Goal: Information Seeking & Learning: Compare options

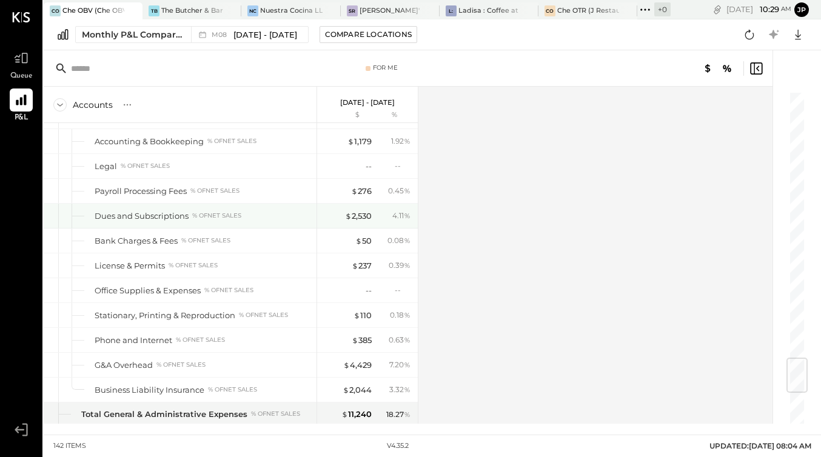
scroll to position [2280, 0]
click at [366, 216] on div "$ 2,530" at bounding box center [358, 215] width 27 height 12
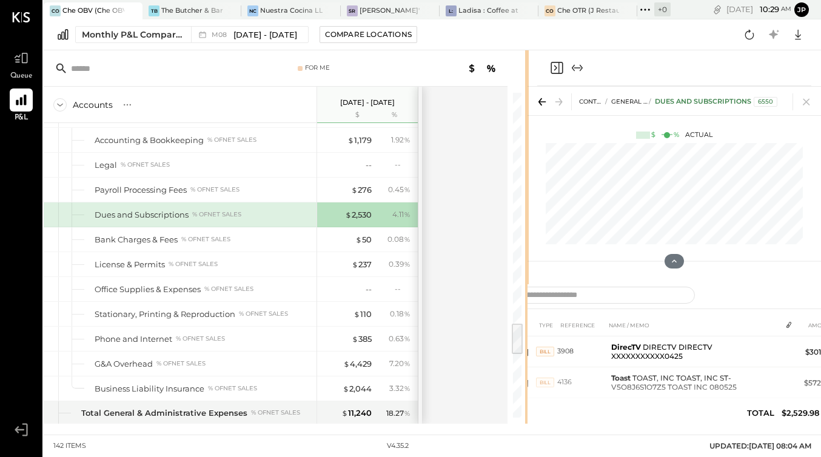
drag, startPoint x: 608, startPoint y: 69, endPoint x: 547, endPoint y: 69, distance: 61.3
click at [547, 70] on div "For Me Accounts S % GL [DATE] - [DATE] $ % SALES Sales, Food % of GROSS SALES S…" at bounding box center [433, 237] width 778 height 374
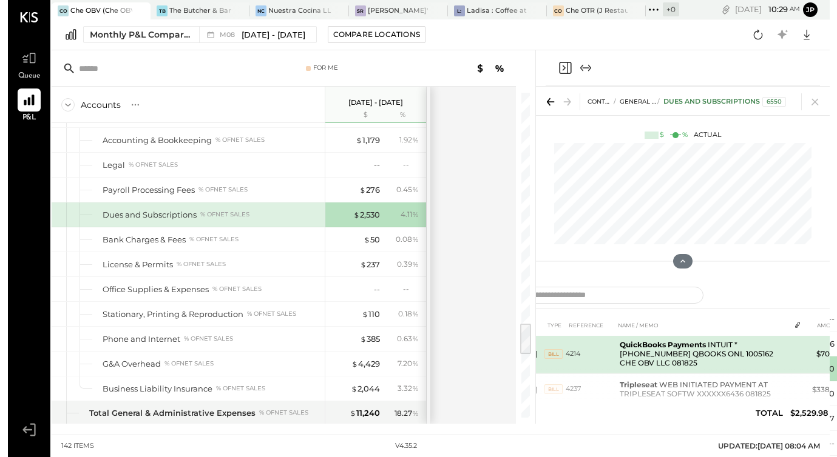
scroll to position [227, 0]
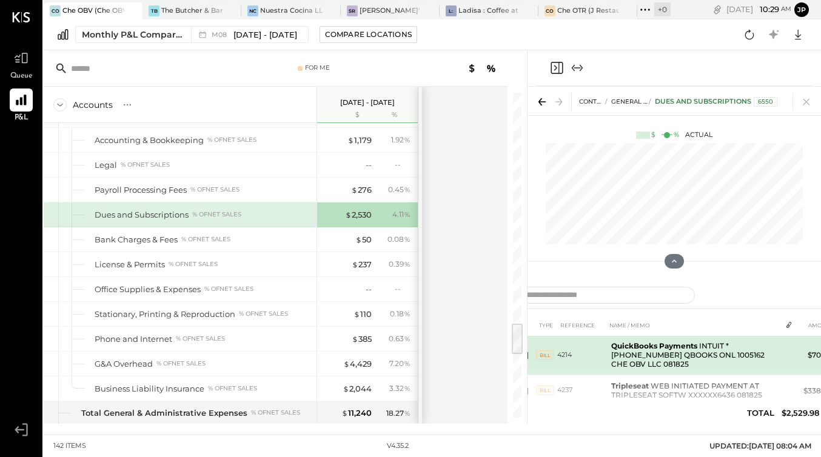
click at [723, 357] on td "QuickBooks Payments INTUIT * [PHONE_NUMBER] QBOOKS ONL 1005162 CHE OBV LLC 0818…" at bounding box center [694, 356] width 175 height 40
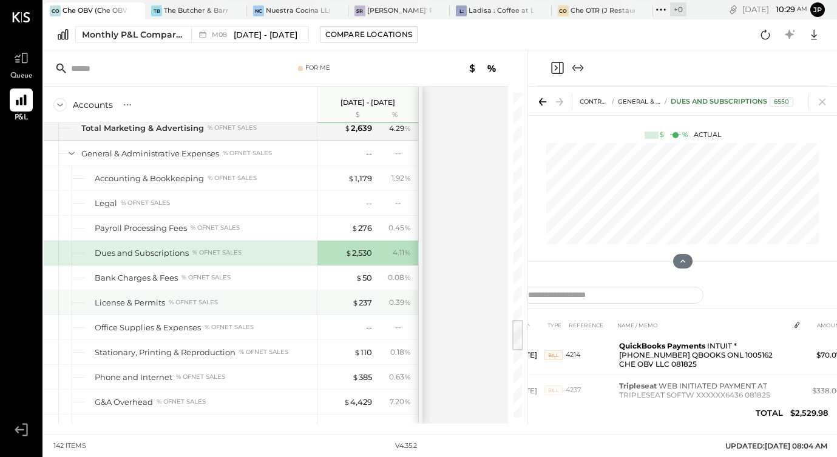
scroll to position [2240, 0]
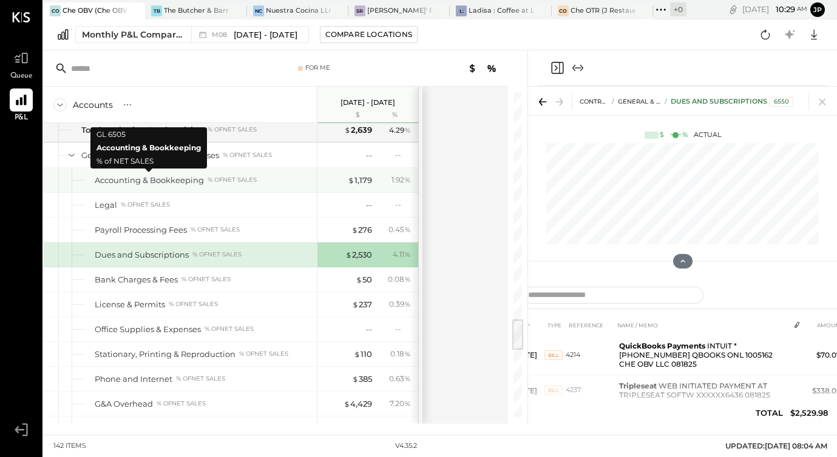
click at [163, 183] on div "Accounting & Bookkeeping" at bounding box center [149, 181] width 109 height 12
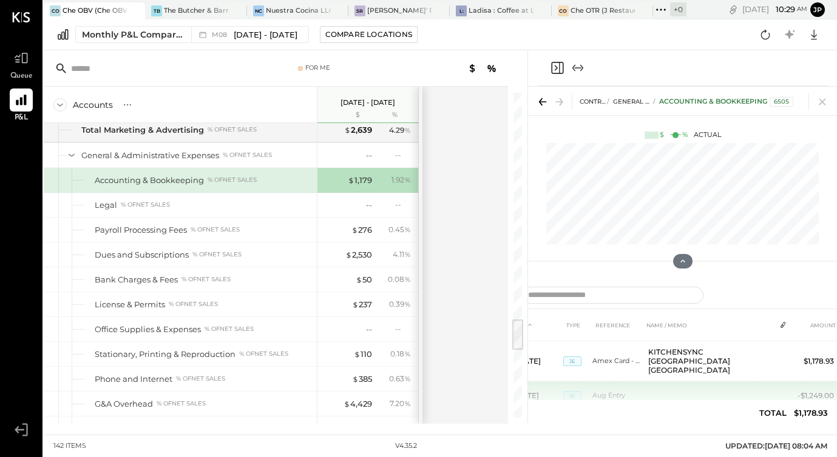
scroll to position [22, 0]
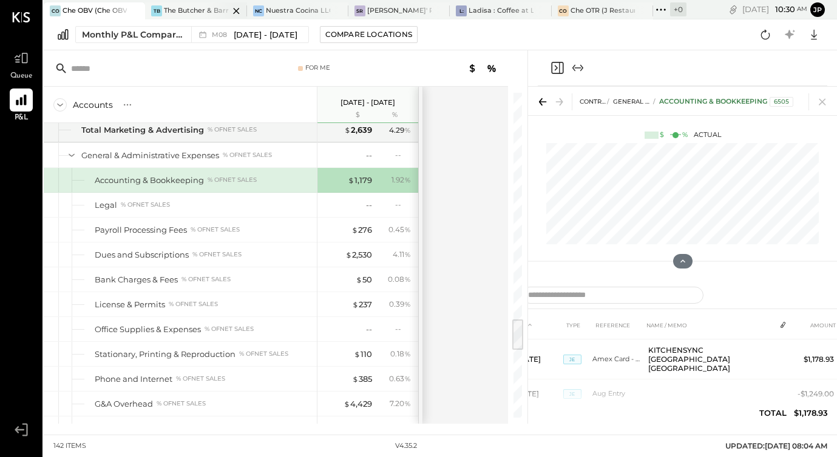
click at [191, 13] on div "The Butcher & Barrel (L Argento LLC) - [GEOGRAPHIC_DATA]" at bounding box center [196, 11] width 64 height 10
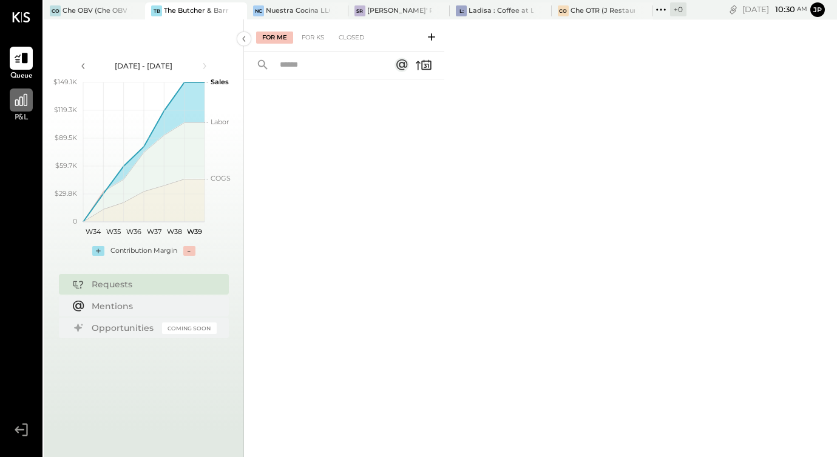
click at [28, 106] on icon at bounding box center [21, 100] width 16 height 16
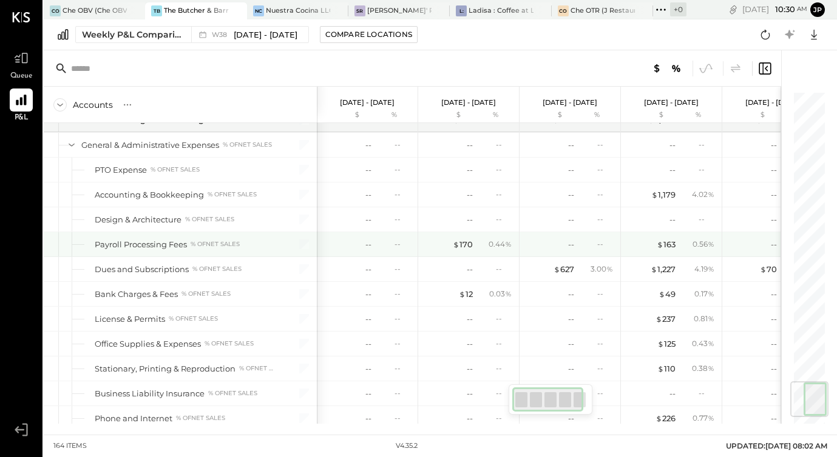
scroll to position [2458, 0]
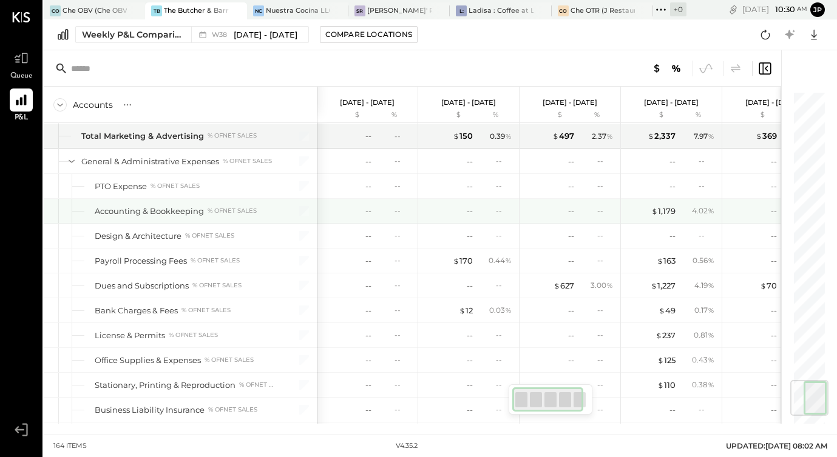
click at [198, 213] on div "Accounting & Bookkeeping" at bounding box center [149, 212] width 109 height 12
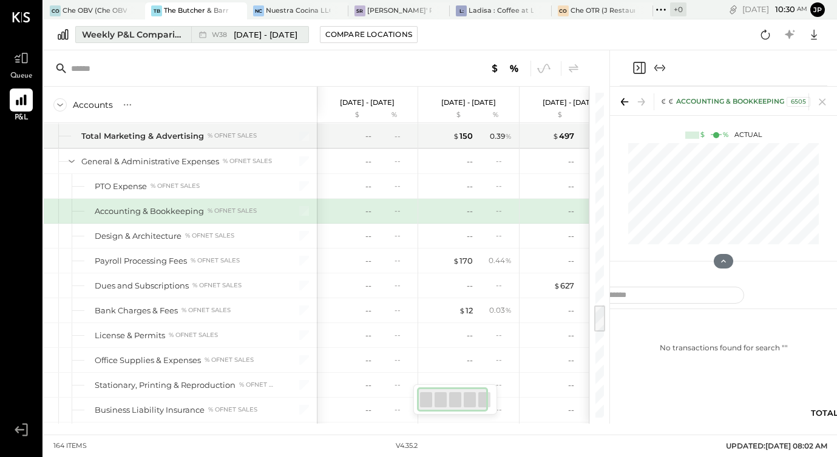
click at [162, 36] on div "Weekly P&L Comparison" at bounding box center [133, 35] width 102 height 12
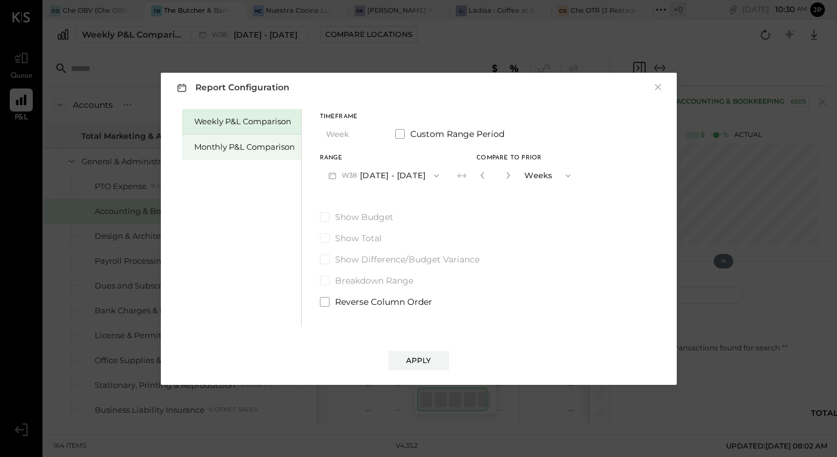
click at [212, 148] on div "Monthly P&L Comparison" at bounding box center [244, 147] width 101 height 12
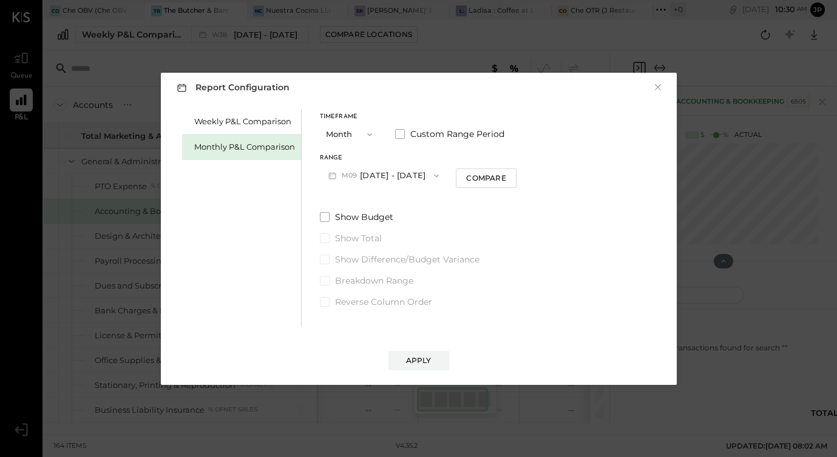
click at [431, 176] on icon "button" at bounding box center [436, 176] width 10 height 10
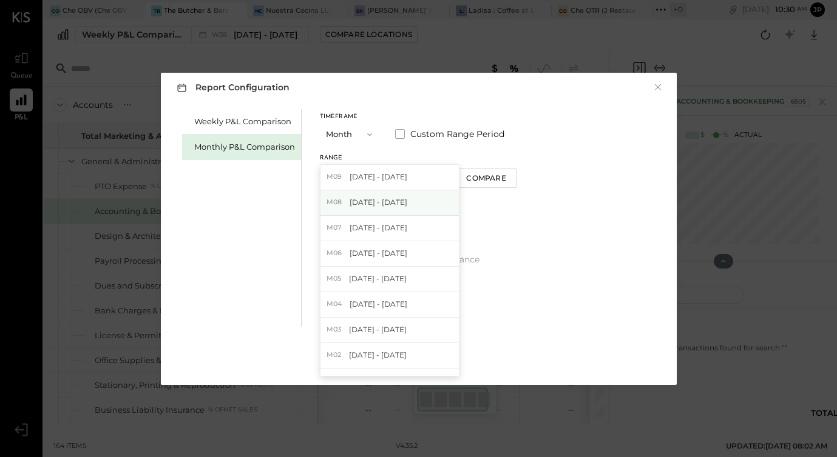
click at [393, 197] on span "[DATE] - [DATE]" at bounding box center [378, 202] width 58 height 10
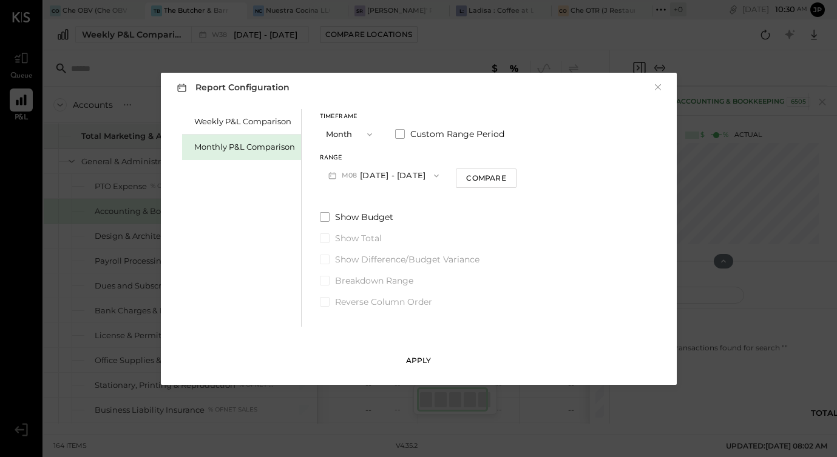
click at [428, 357] on div "Apply" at bounding box center [418, 361] width 25 height 10
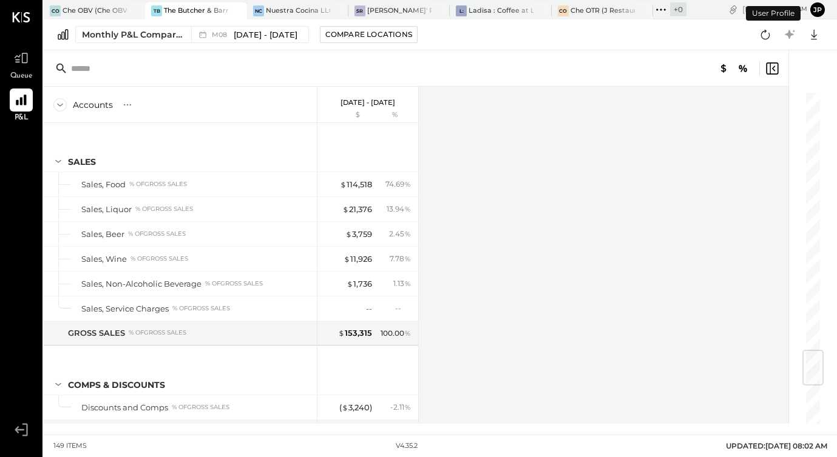
scroll to position [2209, 0]
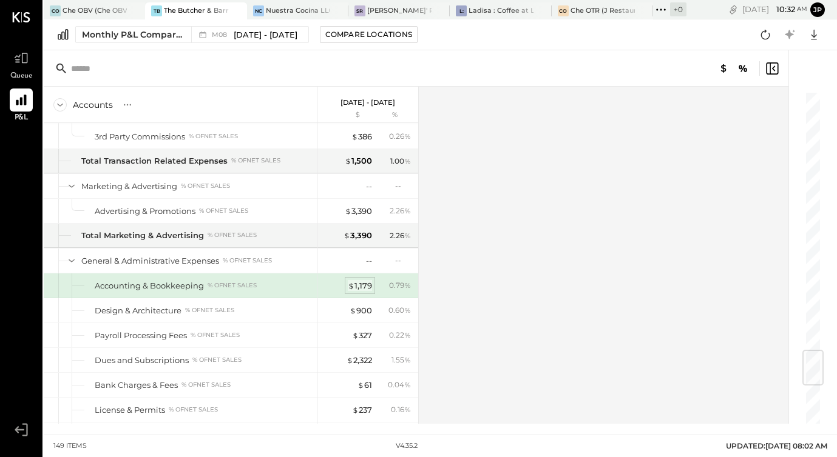
click at [364, 286] on div "$ 1,179" at bounding box center [360, 286] width 24 height 12
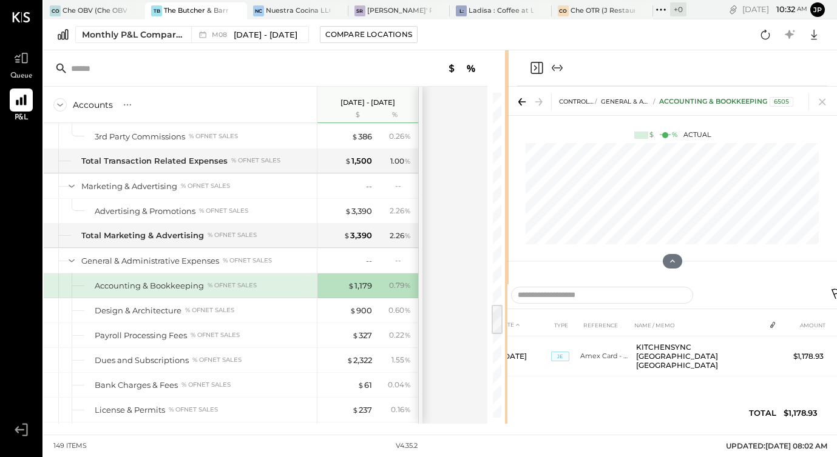
drag, startPoint x: 609, startPoint y: 71, endPoint x: 508, endPoint y: 83, distance: 101.4
click at [508, 83] on div "Accounts S % GL [DATE] - [DATE] $ % SALES Sales, Food % of GROSS SALES Sales, L…" at bounding box center [440, 237] width 793 height 374
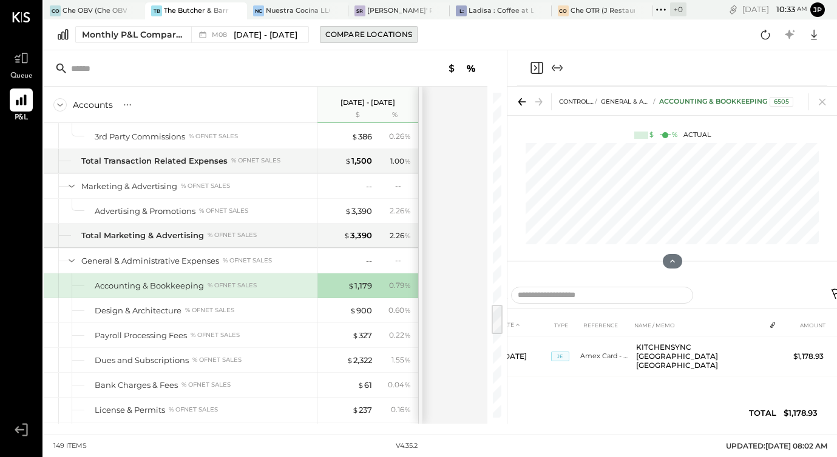
click at [366, 36] on div "Compare Locations" at bounding box center [368, 34] width 87 height 10
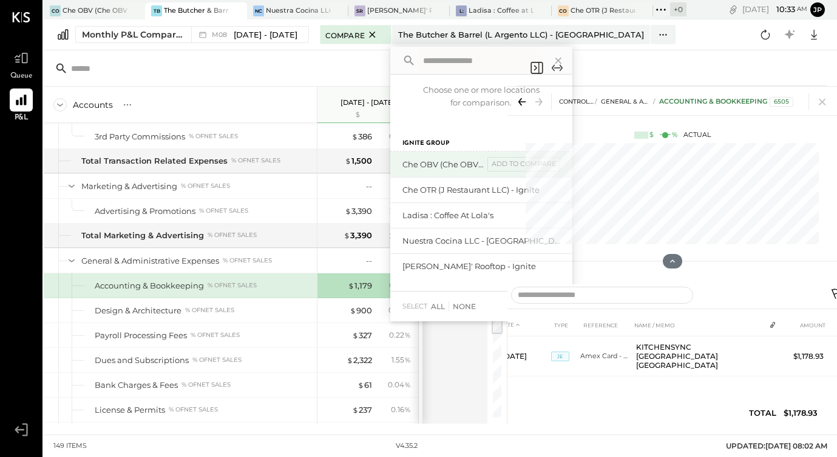
click at [402, 167] on div "Che OBV (Che OBV LLC) - Ignite" at bounding box center [442, 165] width 81 height 12
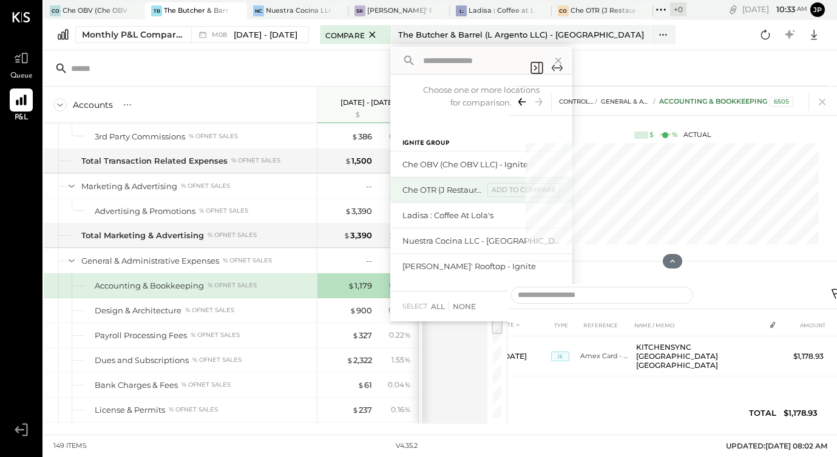
click at [403, 195] on div "Che OTR (J Restaurant LLC) - Ignite" at bounding box center [442, 190] width 81 height 12
click at [536, 100] on icon at bounding box center [538, 101] width 17 height 17
click at [433, 306] on div "All" at bounding box center [438, 307] width 14 height 10
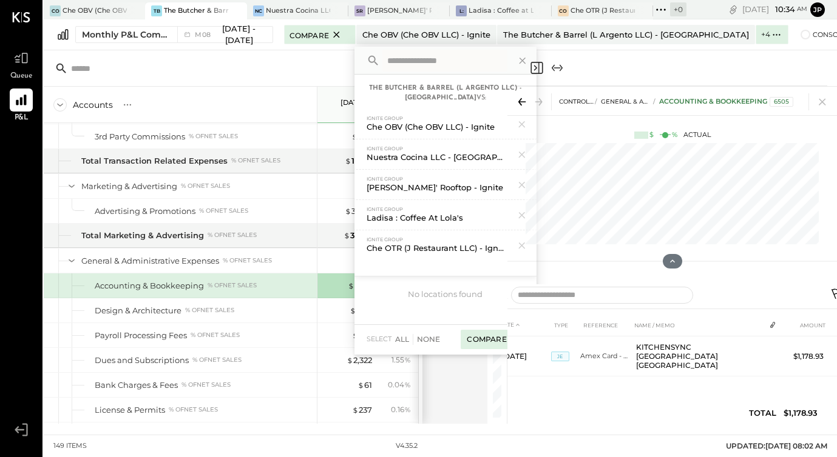
click at [471, 342] on div "Compare (5)" at bounding box center [491, 339] width 63 height 19
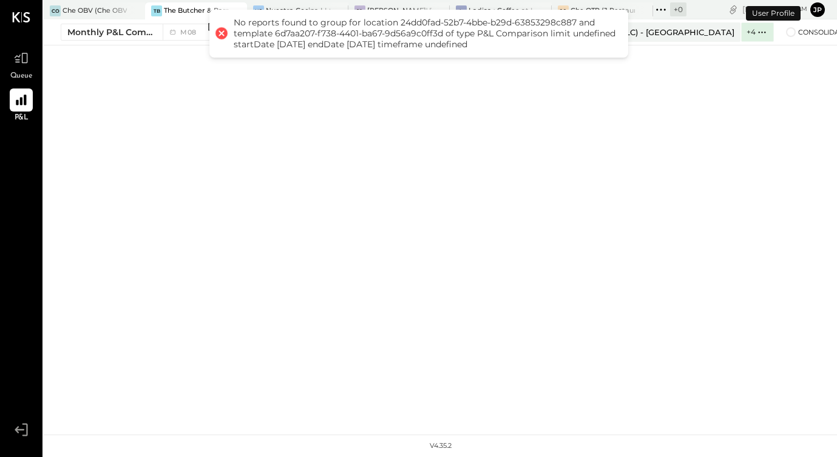
click at [223, 35] on div at bounding box center [221, 33] width 17 height 17
click at [481, 257] on div "CO Che OBV (Che OBV LLC) - Ignite TB The Butcher & Barrel (L Argento LLC) - Ign…" at bounding box center [440, 217] width 793 height 435
click at [22, 101] on icon at bounding box center [21, 100] width 16 height 16
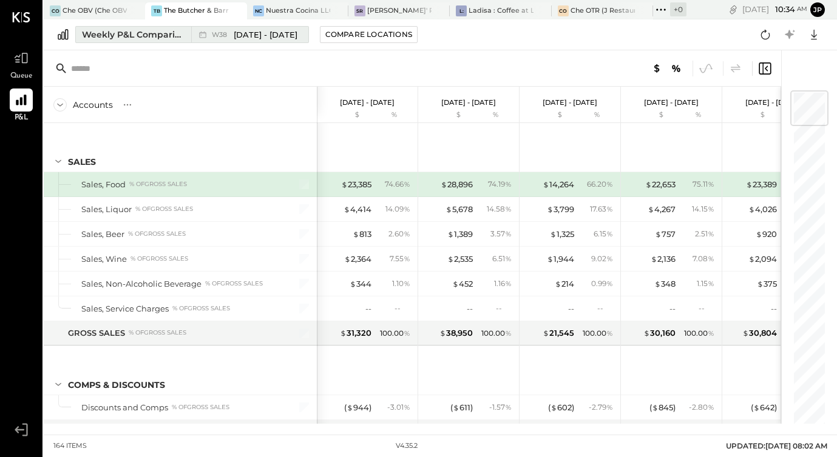
click at [136, 35] on div "Weekly P&L Comparison" at bounding box center [133, 35] width 102 height 12
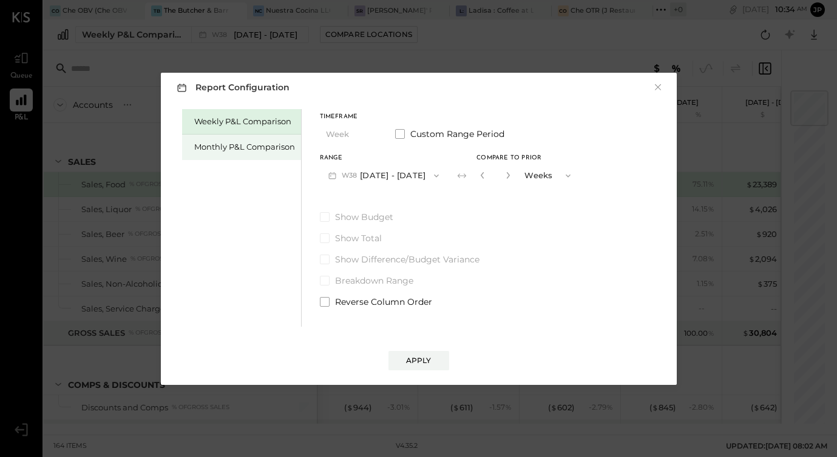
click at [217, 147] on div "Monthly P&L Comparison" at bounding box center [244, 147] width 101 height 12
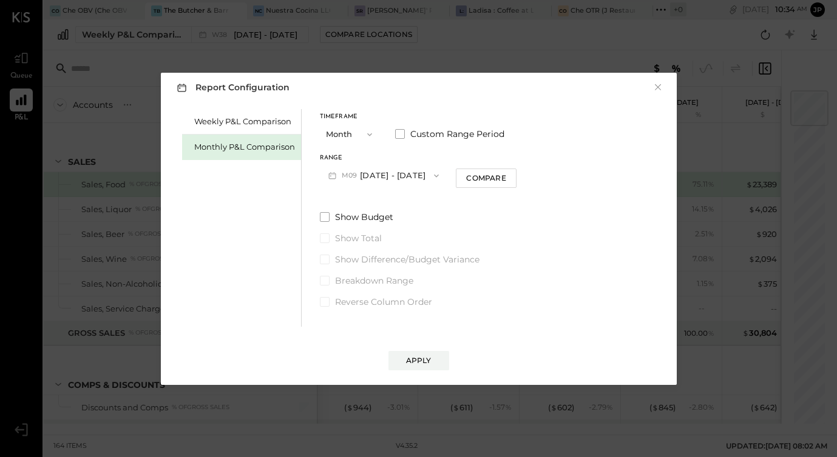
click at [425, 174] on span "button" at bounding box center [433, 176] width 16 height 10
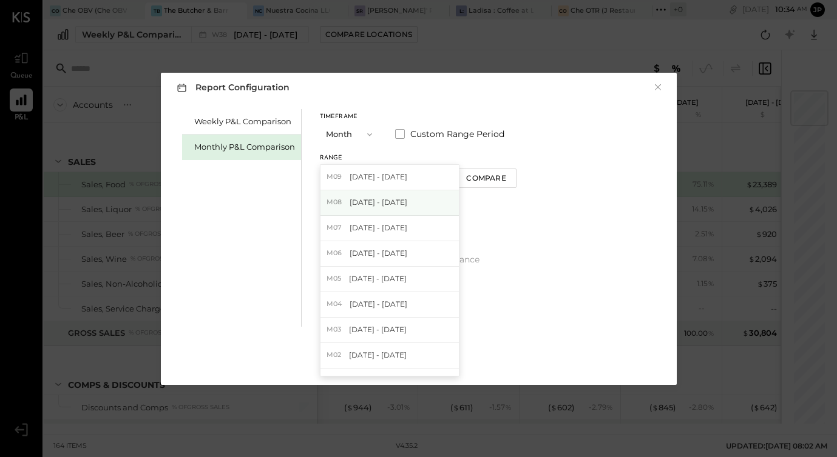
click at [394, 201] on span "[DATE] - [DATE]" at bounding box center [378, 202] width 58 height 10
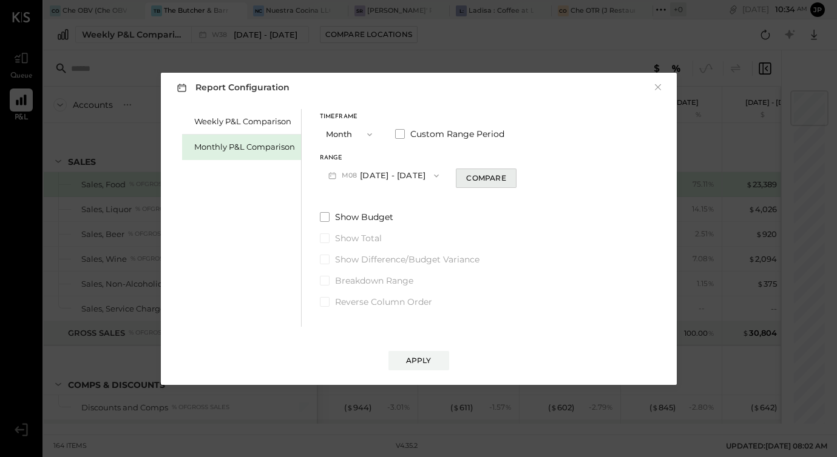
click at [477, 181] on div "Compare" at bounding box center [485, 178] width 39 height 10
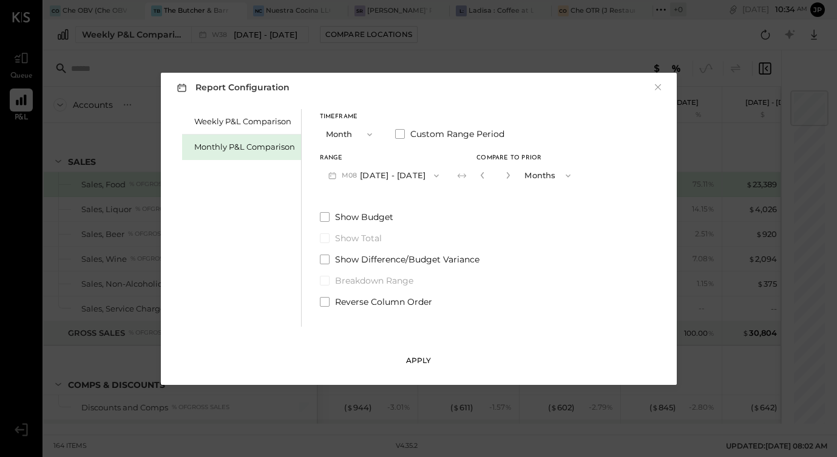
click at [410, 356] on div "Apply" at bounding box center [418, 361] width 25 height 10
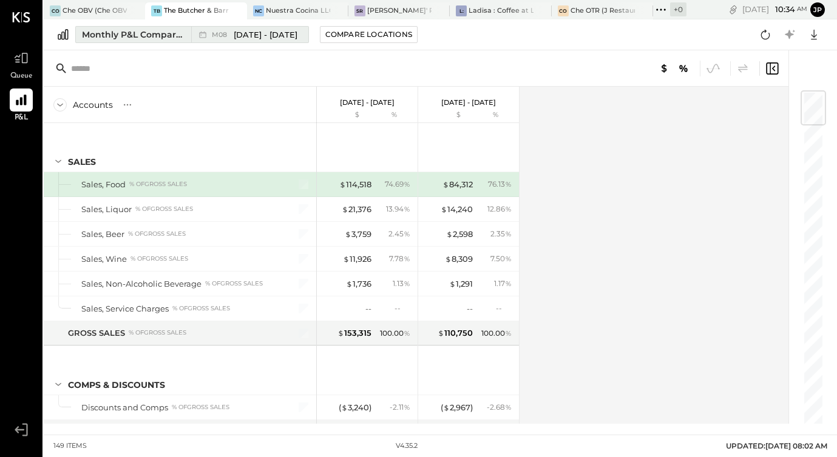
click at [283, 36] on span "[DATE] - [DATE]" at bounding box center [266, 35] width 64 height 12
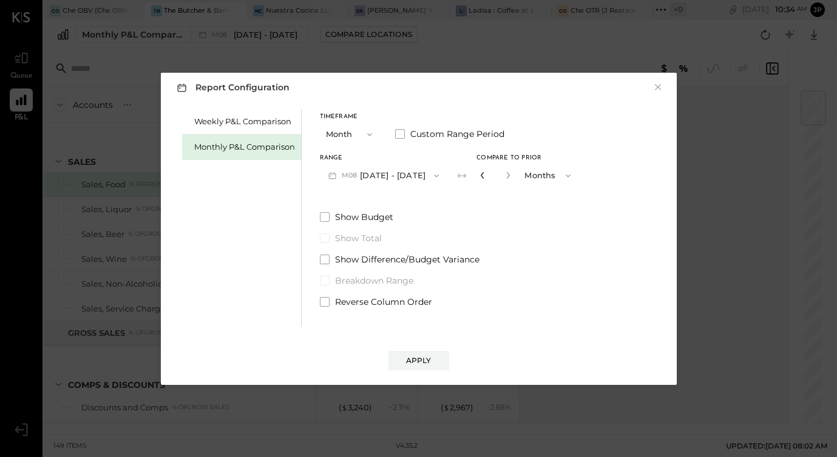
click at [479, 175] on icon "button" at bounding box center [482, 175] width 7 height 7
click at [420, 359] on div "Apply" at bounding box center [418, 361] width 25 height 10
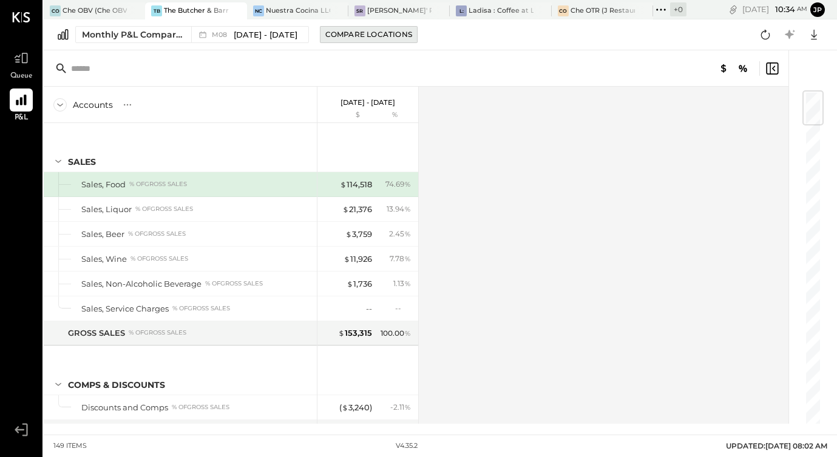
click at [346, 35] on div "Compare Locations" at bounding box center [368, 34] width 87 height 10
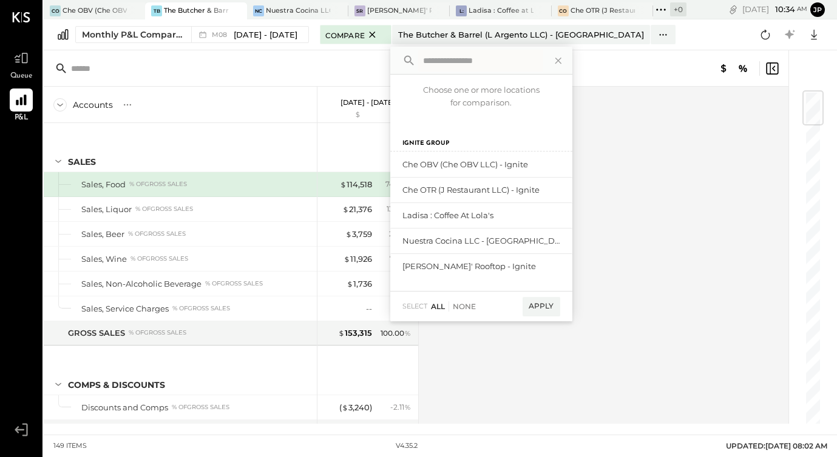
click at [432, 308] on div "All" at bounding box center [438, 307] width 14 height 10
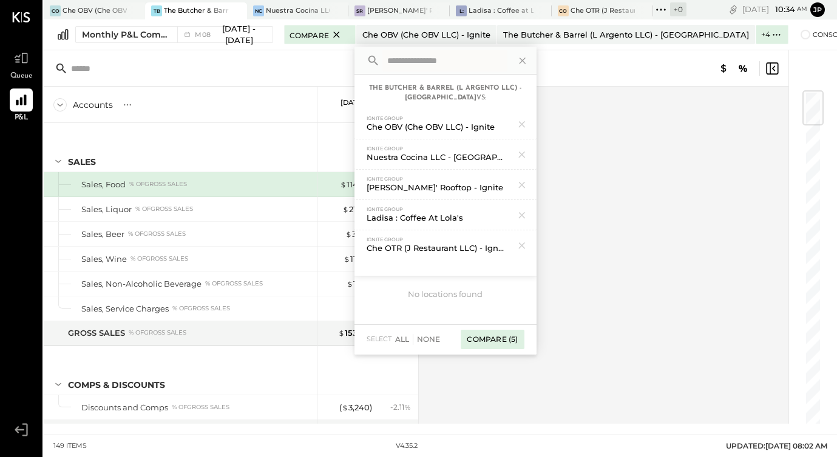
click at [477, 344] on div "Compare (5)" at bounding box center [491, 339] width 63 height 19
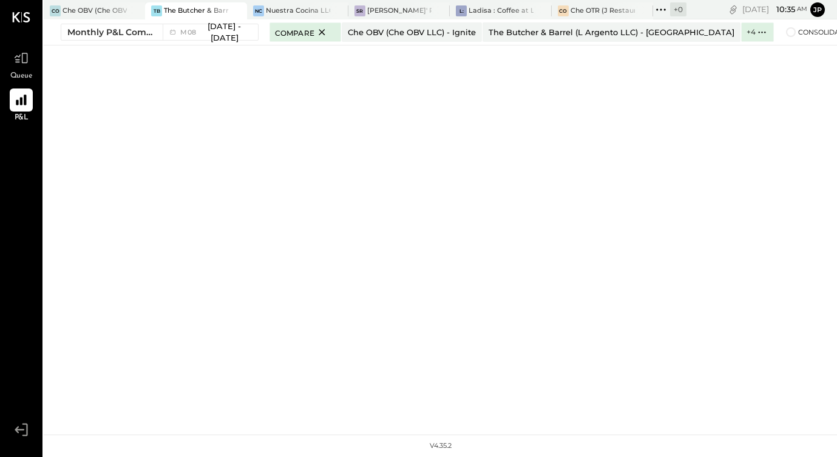
click at [91, 1] on div "CO Che OBV (Che OBV LLC) - Ignite TB The Butcher & Barrel (L Argento LLC) - Ign…" at bounding box center [365, 9] width 643 height 19
click at [92, 14] on div "Che OBV (Che OBV LLC) - Ignite" at bounding box center [94, 11] width 64 height 10
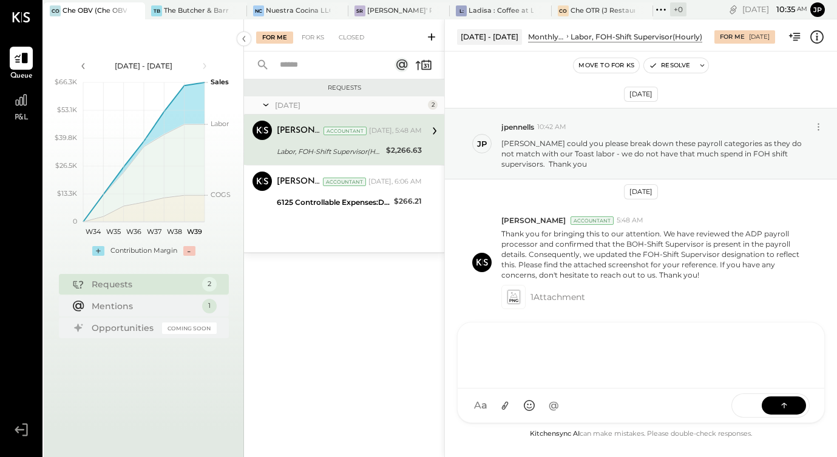
click at [542, 409] on div "AM [PERSON_NAME] I imeronijuan MA [PERSON_NAME] jpennells J jpeyton S sueimeron…" at bounding box center [641, 372] width 368 height 101
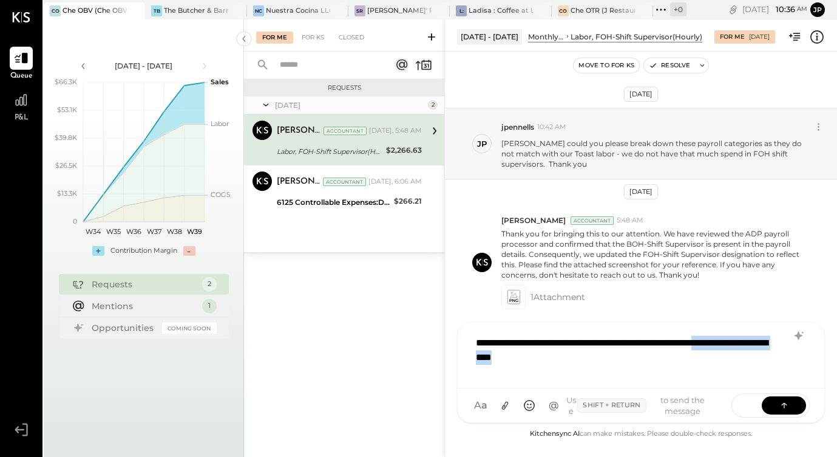
drag, startPoint x: 631, startPoint y: 354, endPoint x: 499, endPoint y: 354, distance: 132.3
click at [499, 354] on div "**********" at bounding box center [641, 354] width 342 height 49
click at [343, 339] on div "Requests [DATE] 2 [PERSON_NAME] Accountant [PERSON_NAME] Accountant [DATE], 5:4…" at bounding box center [344, 251] width 200 height 345
click at [19, 100] on icon at bounding box center [21, 100] width 12 height 12
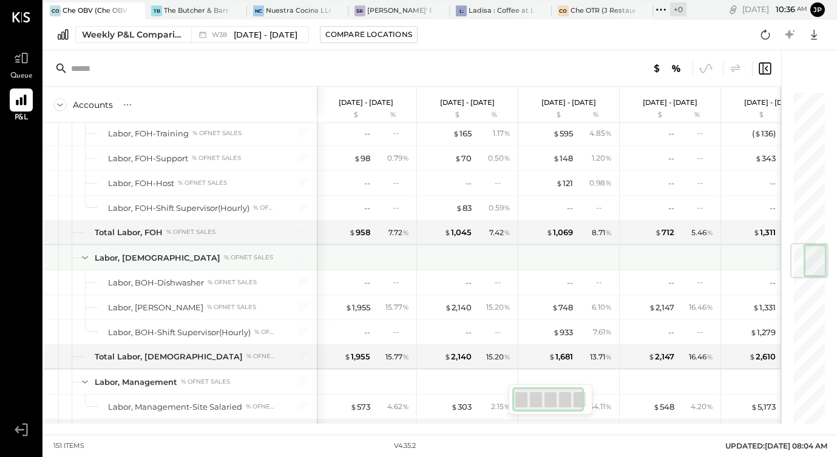
scroll to position [1303, 0]
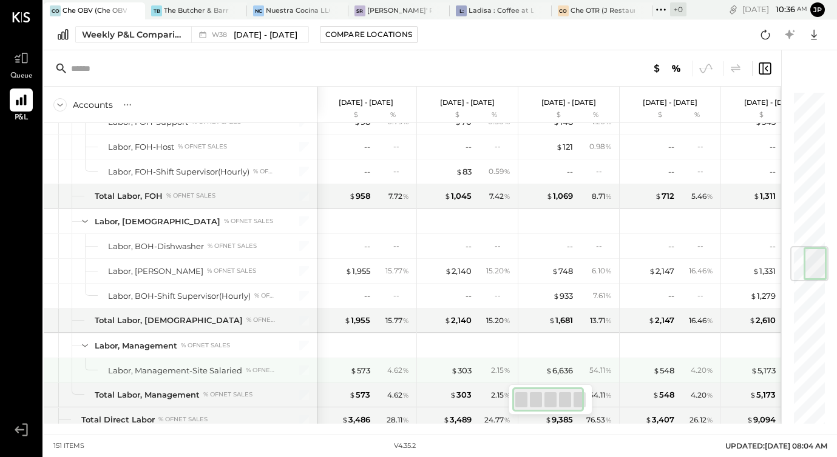
scroll to position [1330, 0]
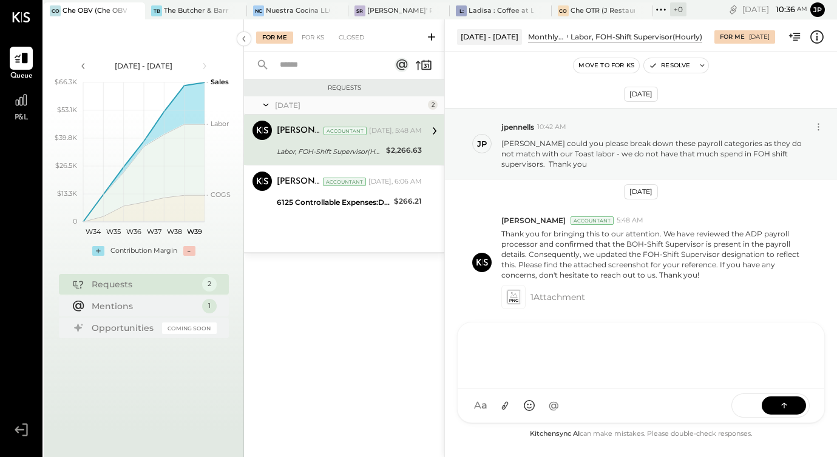
click at [531, 410] on div "AM [PERSON_NAME] I imeronijuan MA [PERSON_NAME] jpennells J jpeyton S sueimeron…" at bounding box center [641, 372] width 368 height 101
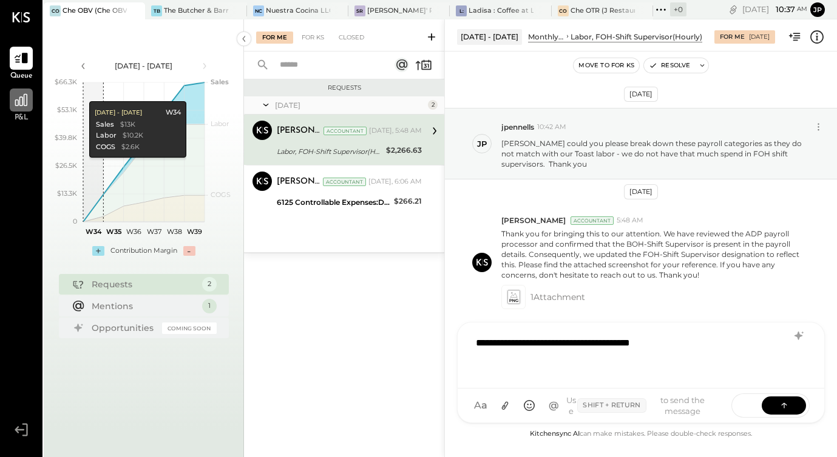
click at [17, 109] on div at bounding box center [21, 100] width 23 height 23
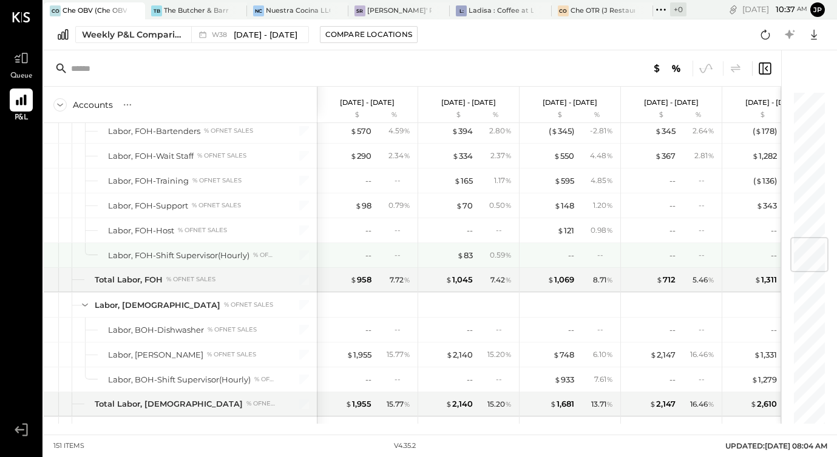
scroll to position [1248, 0]
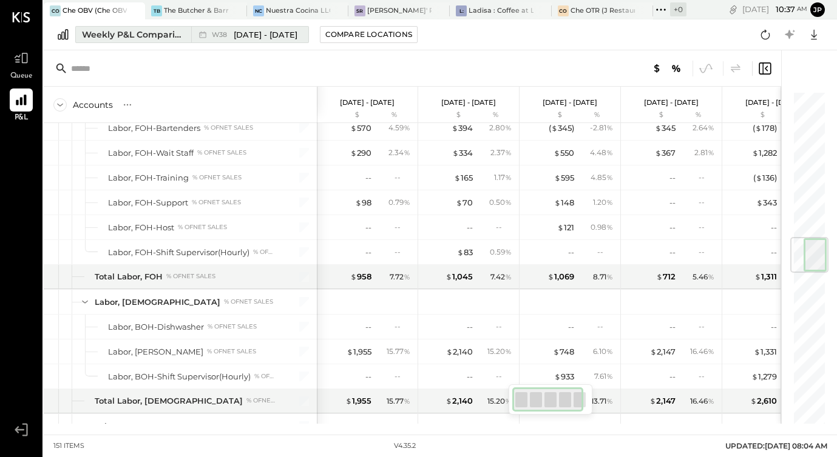
click at [160, 38] on div "Weekly P&L Comparison" at bounding box center [133, 35] width 102 height 12
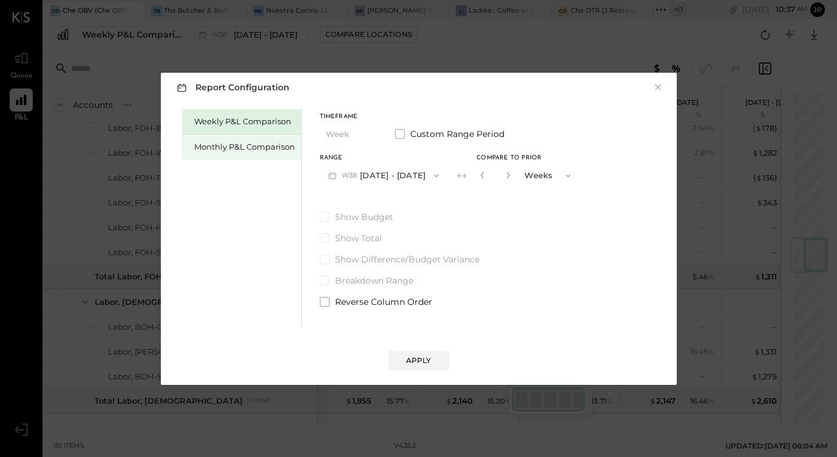
click at [221, 149] on div "Monthly P&L Comparison" at bounding box center [244, 147] width 101 height 12
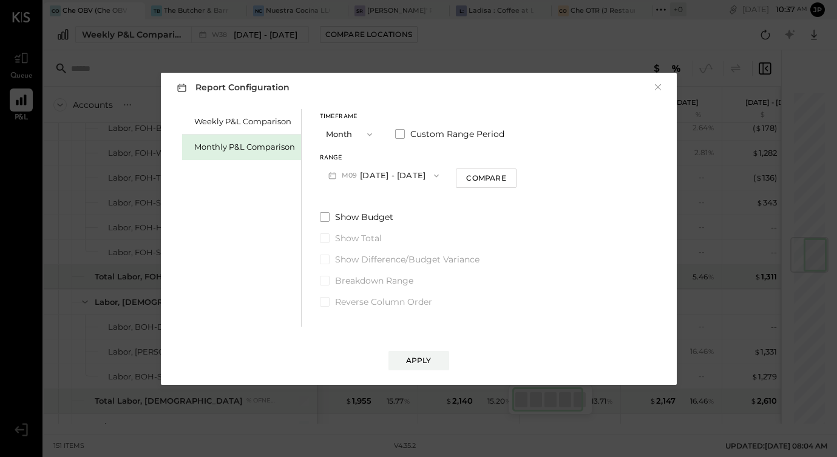
click at [375, 175] on button "M09 [DATE] - [DATE]" at bounding box center [384, 175] width 128 height 22
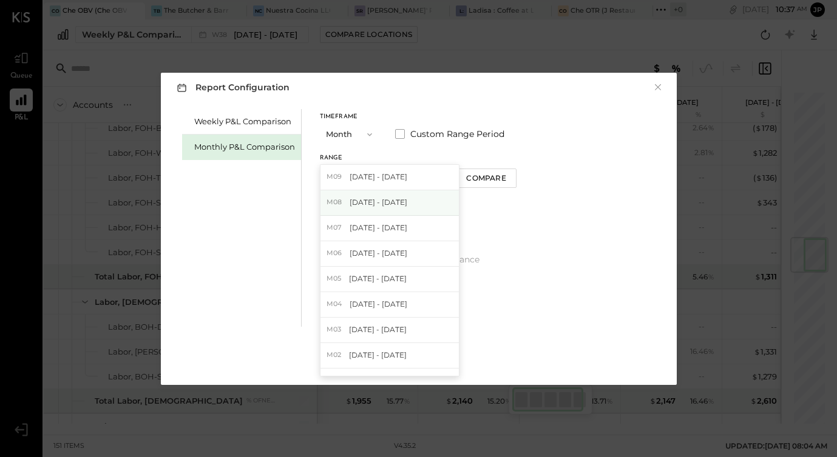
click at [373, 203] on span "[DATE] - [DATE]" at bounding box center [378, 202] width 58 height 10
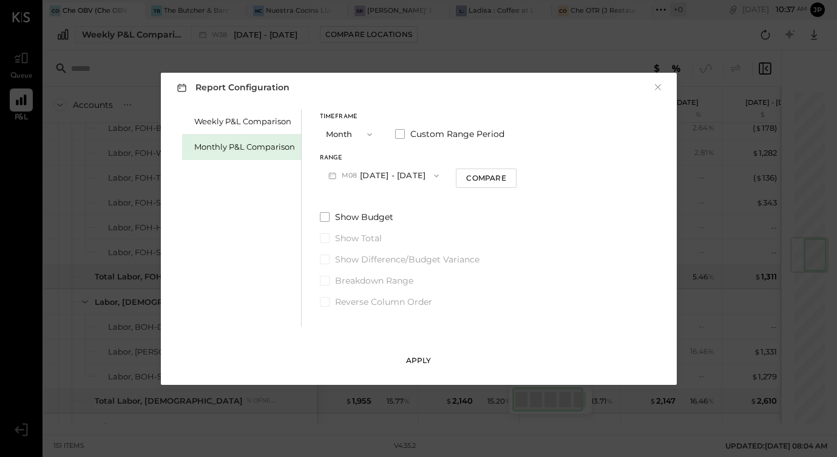
click at [418, 362] on div "Apply" at bounding box center [418, 361] width 25 height 10
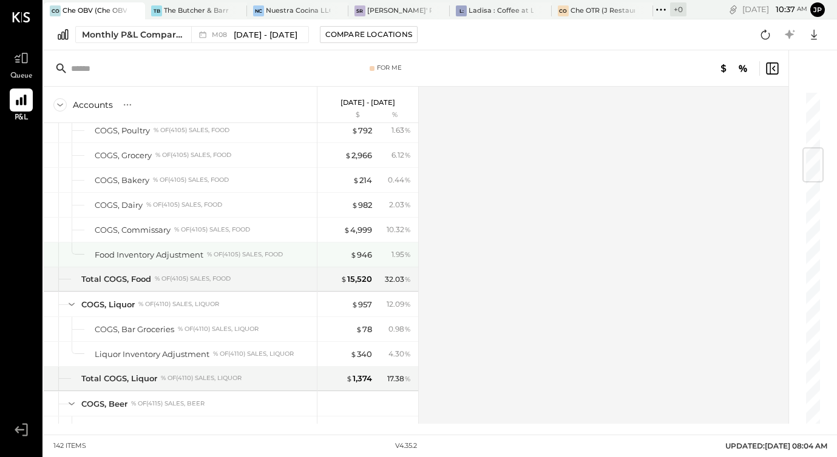
scroll to position [453, 0]
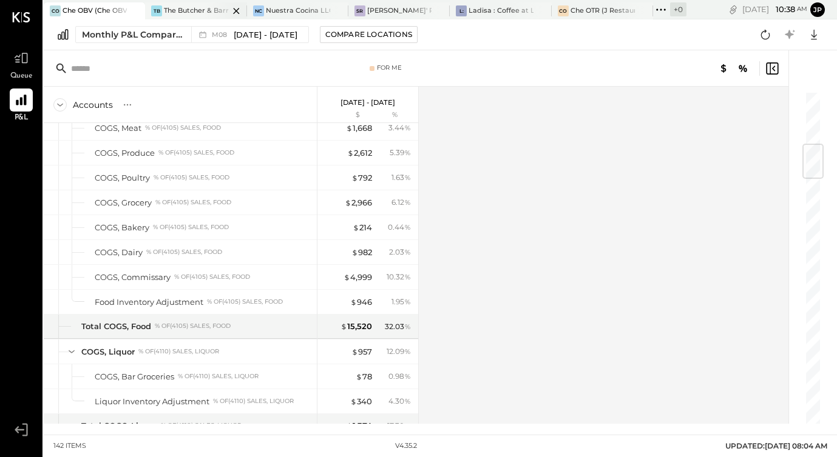
click at [207, 5] on div at bounding box center [225, 10] width 42 height 16
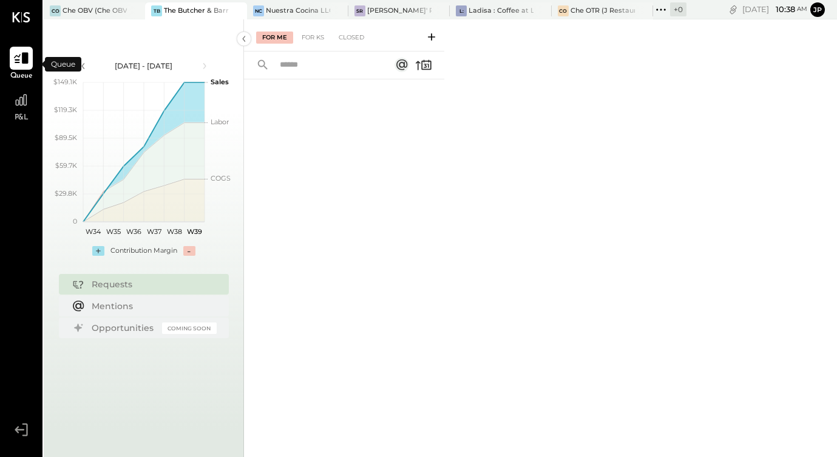
click at [19, 60] on icon at bounding box center [21, 58] width 16 height 16
click at [113, 7] on div at bounding box center [124, 10] width 42 height 16
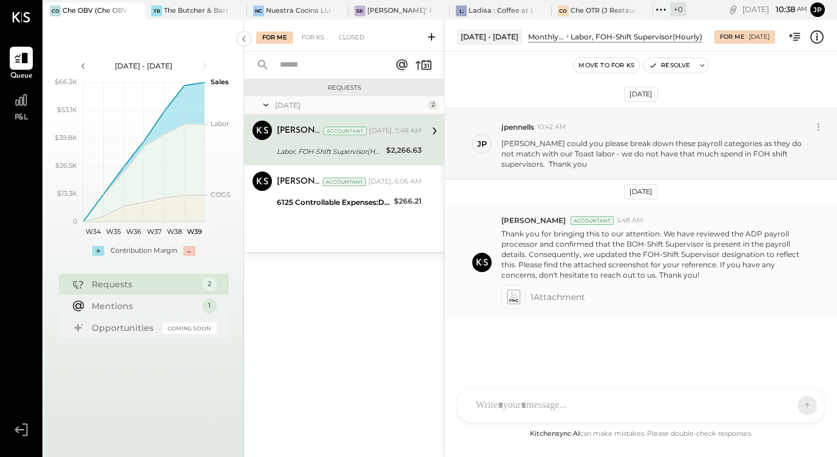
click at [547, 303] on span "1 Attachment" at bounding box center [557, 297] width 55 height 24
click at [515, 298] on icon at bounding box center [513, 298] width 13 height 14
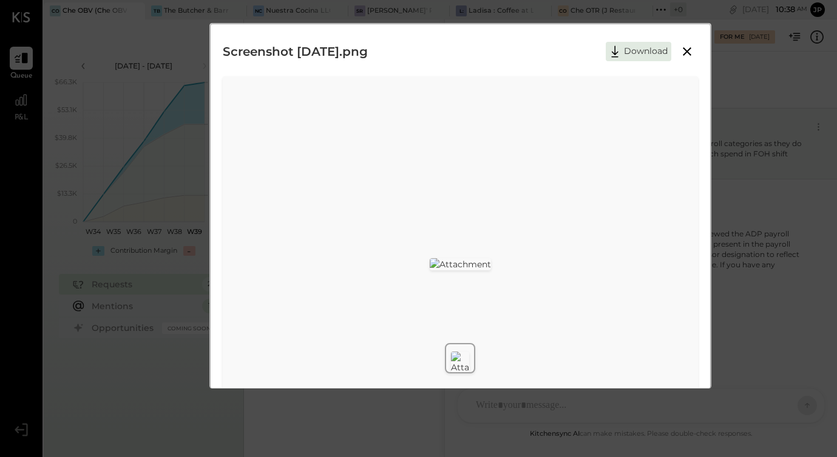
click at [686, 49] on icon at bounding box center [687, 51] width 15 height 15
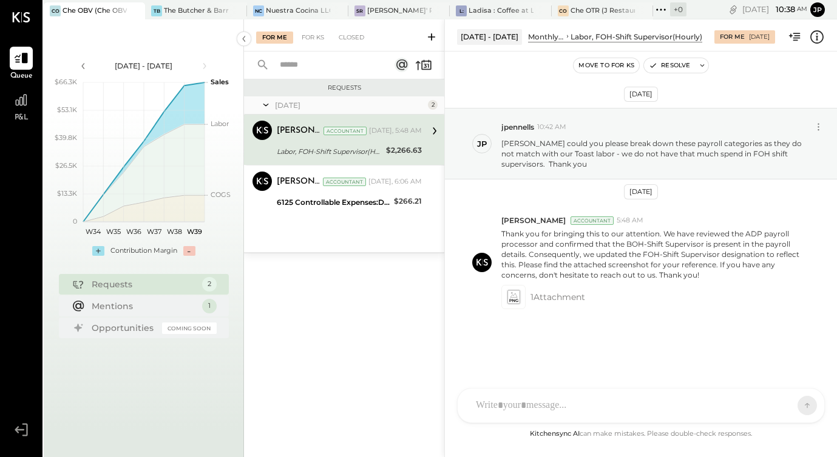
click at [423, 157] on div "[PERSON_NAME] Accountant [PERSON_NAME] Accountant [DATE], 5:48 AM Labor, FOH-Sh…" at bounding box center [344, 140] width 200 height 50
click at [408, 132] on div "[DATE], 5:48 AM" at bounding box center [395, 131] width 53 height 10
click at [406, 153] on div "$2,266.63" at bounding box center [404, 150] width 36 height 12
click at [399, 153] on div "$2,266.63" at bounding box center [404, 150] width 36 height 12
click at [18, 107] on icon at bounding box center [21, 100] width 16 height 16
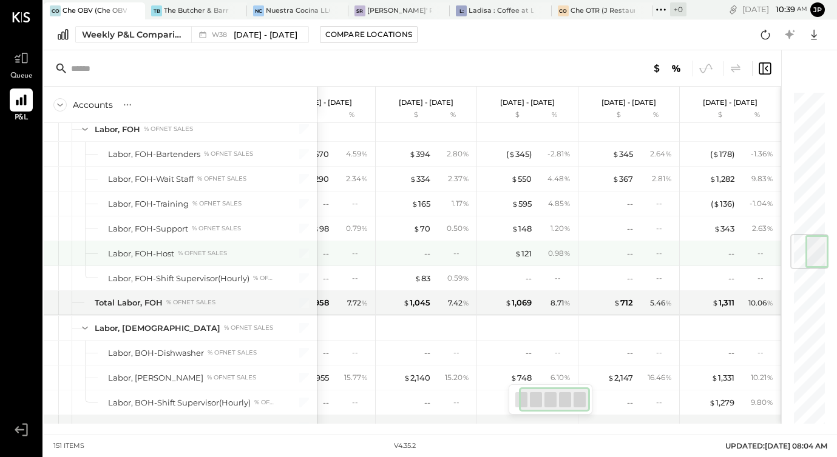
scroll to position [1221, 0]
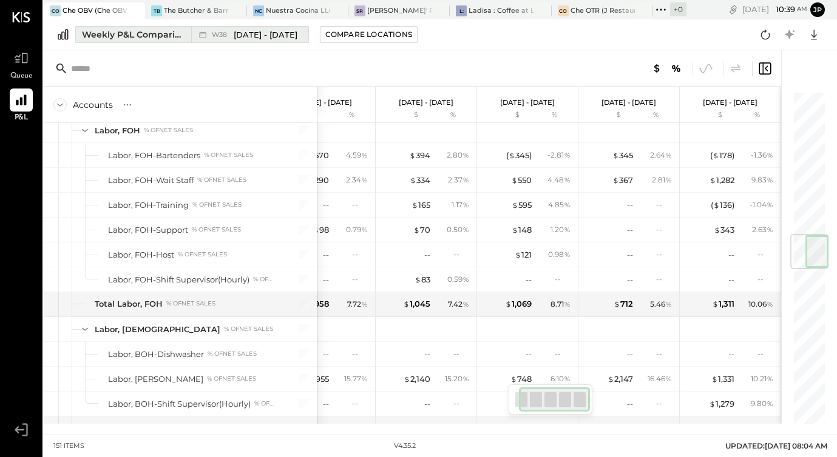
click at [232, 41] on div "W38 [DATE] - [DATE]" at bounding box center [246, 35] width 111 height 16
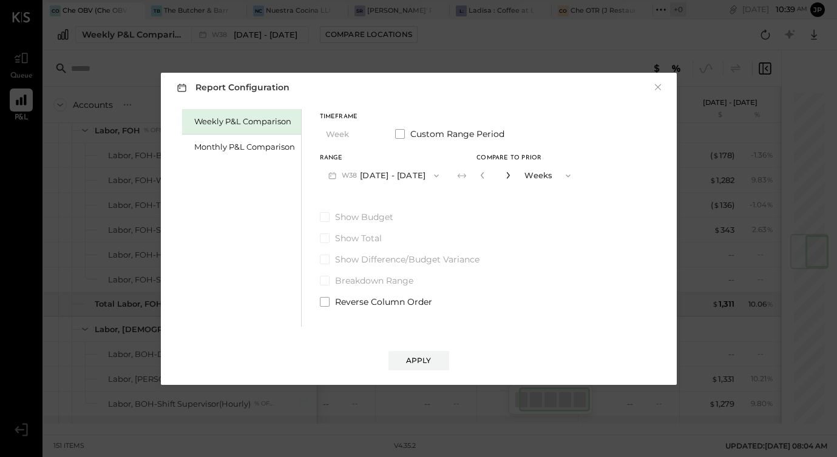
click at [507, 178] on icon "button" at bounding box center [507, 175] width 7 height 7
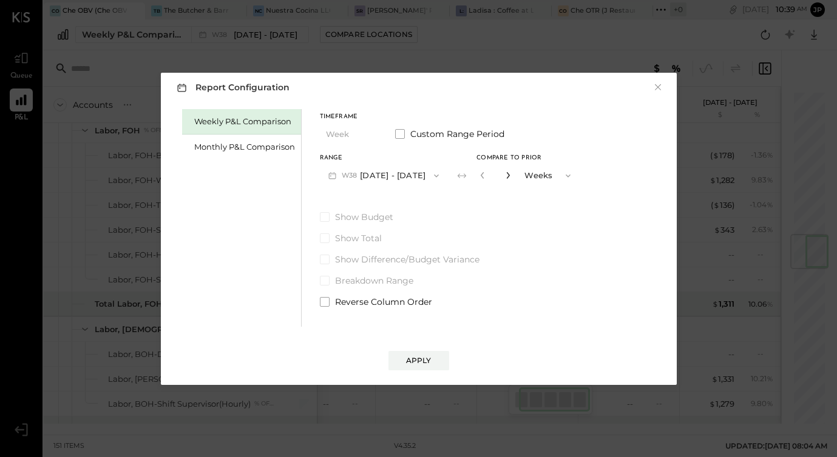
type input "*"
click at [414, 358] on div "Apply" at bounding box center [418, 361] width 25 height 10
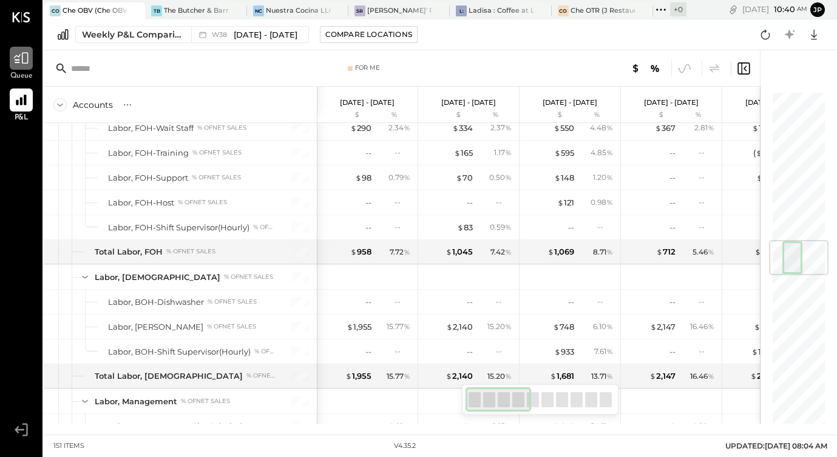
click at [25, 62] on icon at bounding box center [21, 58] width 16 height 16
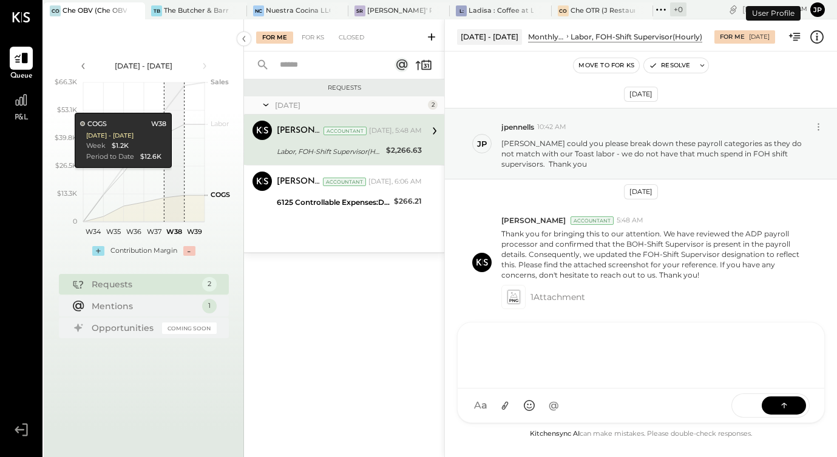
click at [545, 405] on div "AM [PERSON_NAME] I imeronijuan MA [PERSON_NAME] jpennells J jpeyton S sueimeron…" at bounding box center [641, 372] width 368 height 101
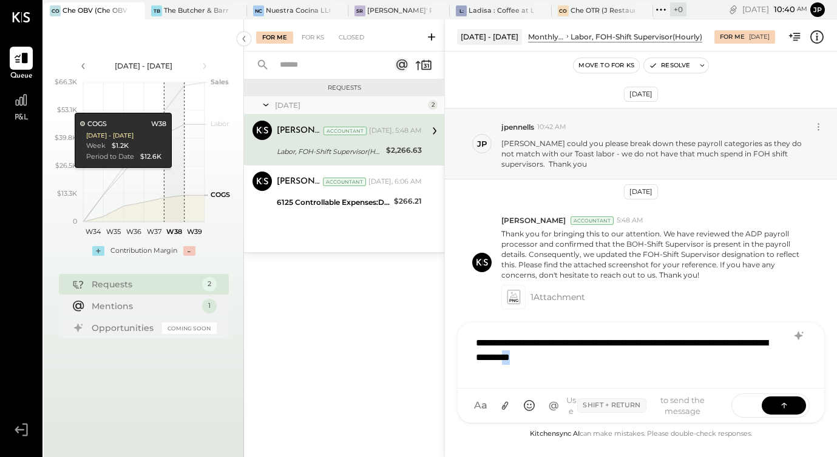
drag, startPoint x: 625, startPoint y: 357, endPoint x: 646, endPoint y: 357, distance: 20.6
click at [646, 357] on div "**********" at bounding box center [641, 354] width 342 height 49
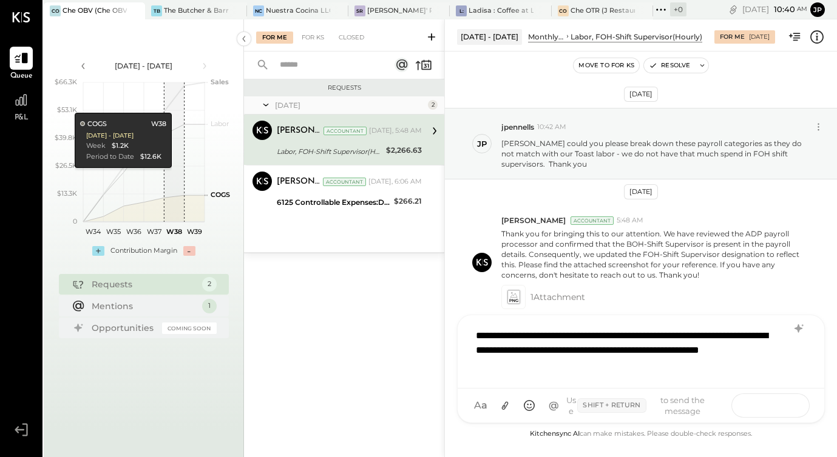
click at [782, 406] on icon at bounding box center [784, 405] width 12 height 12
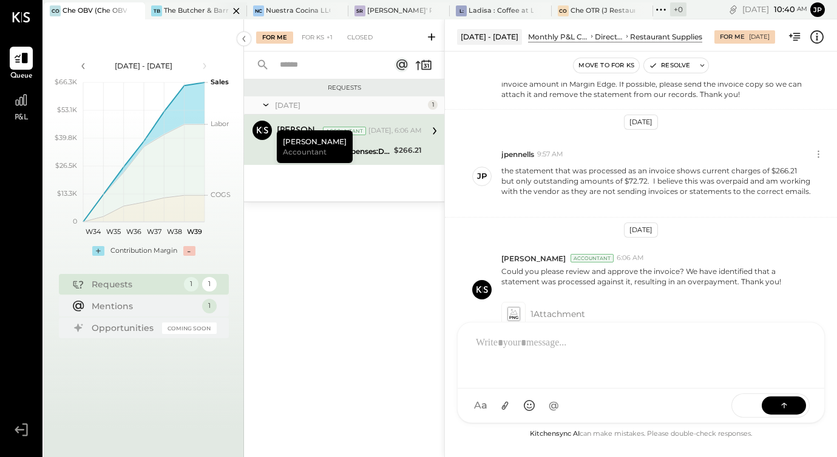
click at [187, 12] on div "The Butcher & Barrel (L Argento LLC) - [GEOGRAPHIC_DATA]" at bounding box center [196, 11] width 64 height 10
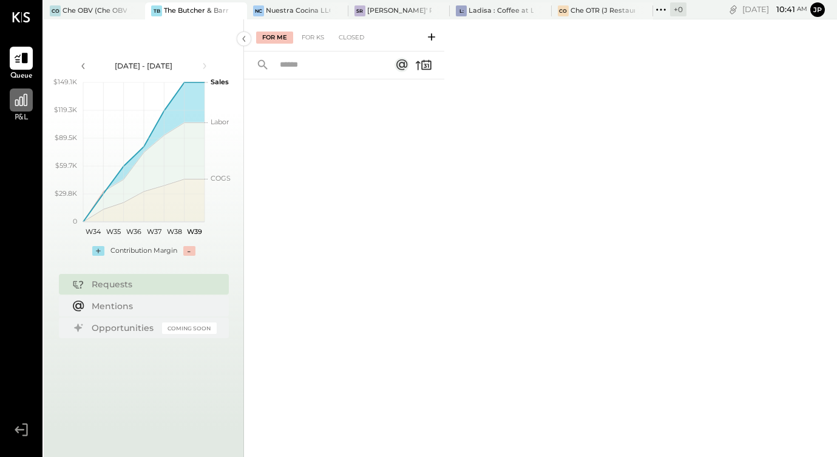
click at [30, 102] on div at bounding box center [21, 100] width 23 height 23
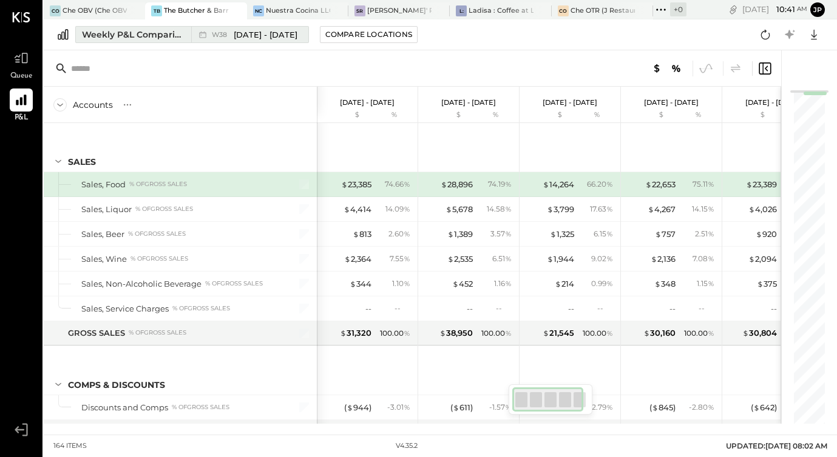
click at [144, 32] on div "Weekly P&L Comparison" at bounding box center [133, 35] width 102 height 12
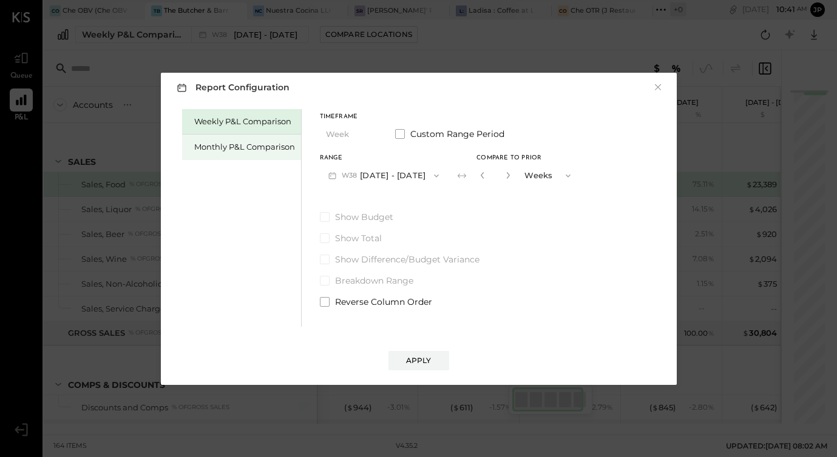
click at [283, 150] on div "Monthly P&L Comparison" at bounding box center [244, 147] width 101 height 12
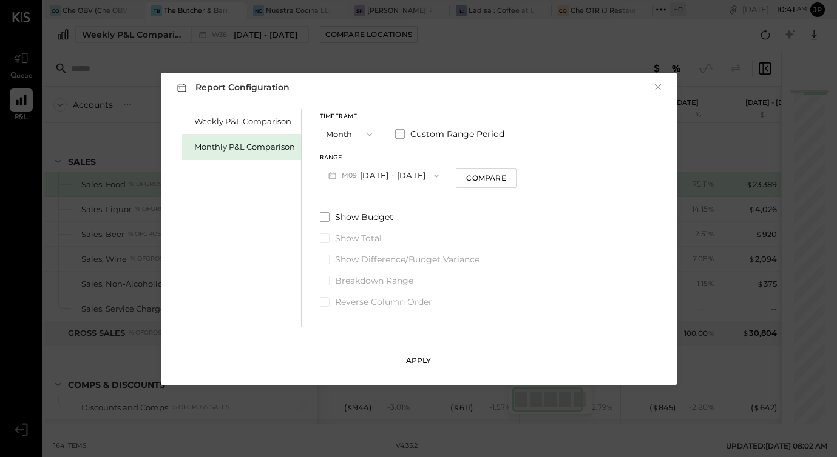
click at [434, 362] on button "Apply" at bounding box center [418, 360] width 61 height 19
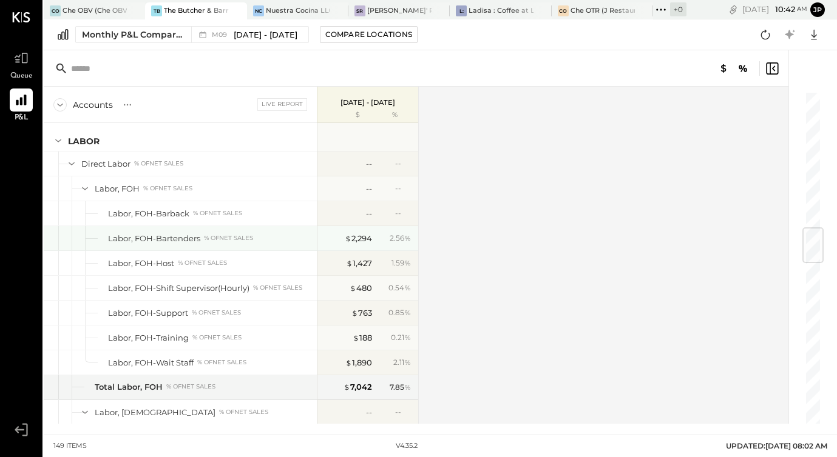
scroll to position [1160, 0]
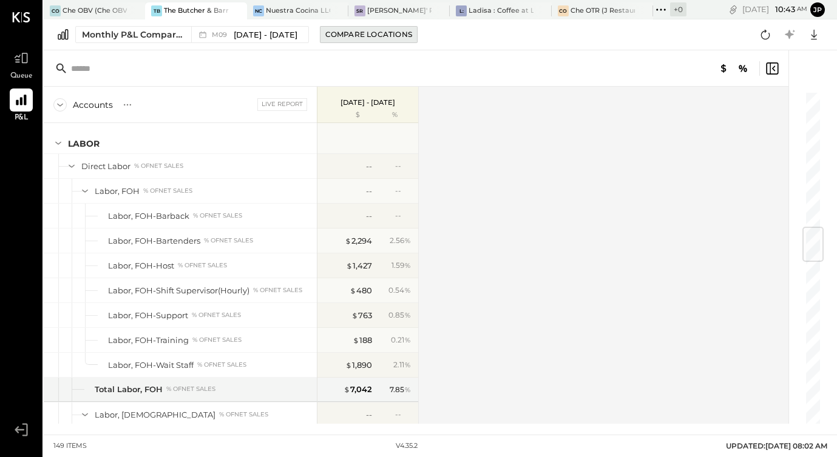
click at [339, 41] on button "Compare Locations" at bounding box center [369, 34] width 98 height 17
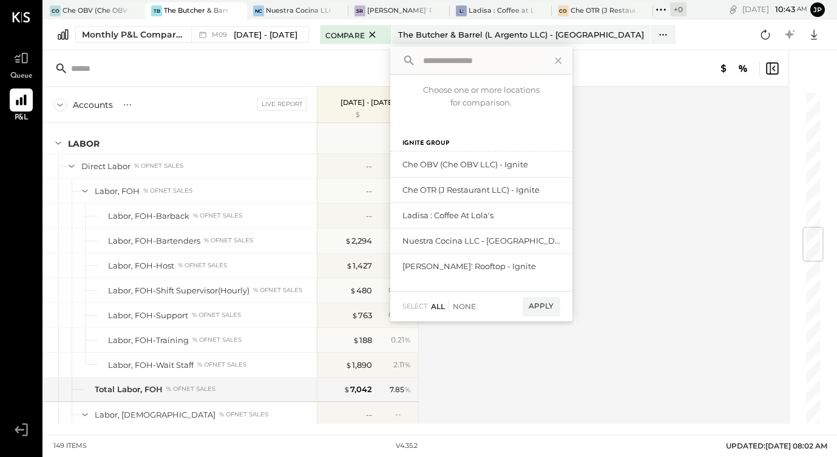
click at [434, 305] on div "All" at bounding box center [438, 307] width 14 height 10
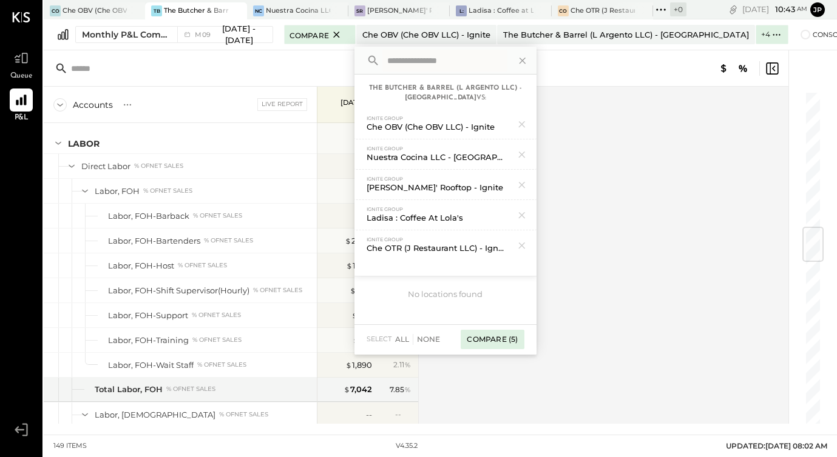
click at [473, 344] on div "Compare (5)" at bounding box center [491, 339] width 63 height 19
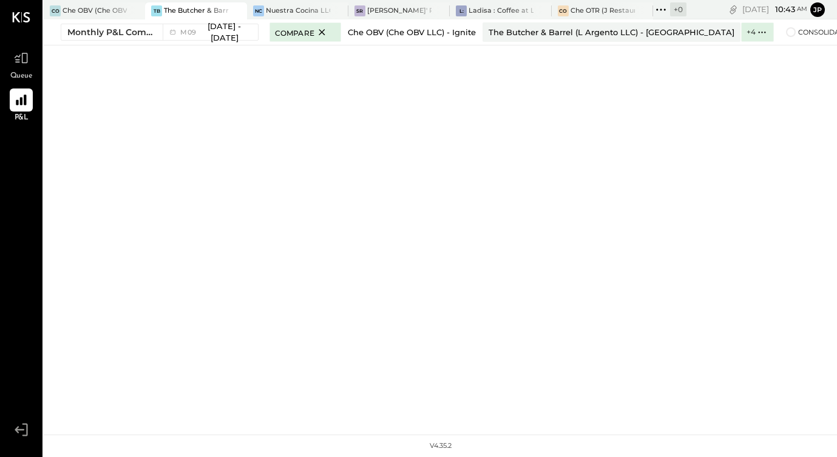
click at [418, 33] on div "Che OBV (Che OBV LLC) - Ignite" at bounding box center [412, 33] width 128 height 12
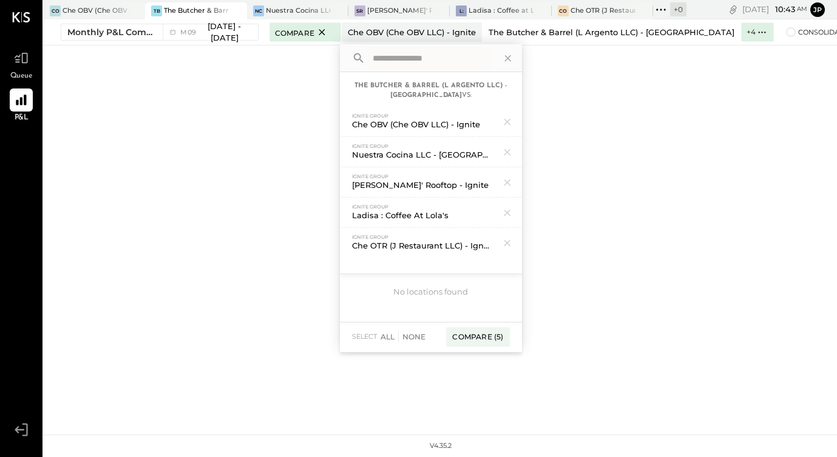
click at [566, 34] on div "The Butcher & Barrel (L Argento LLC) - [GEOGRAPHIC_DATA]" at bounding box center [611, 33] width 246 height 12
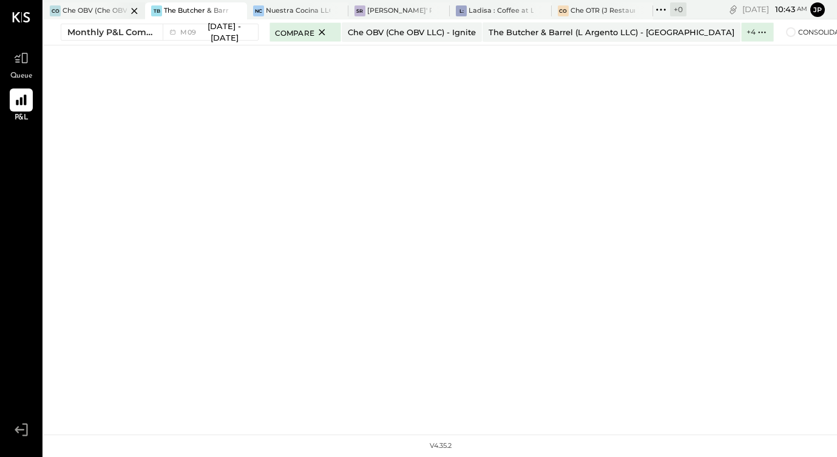
click at [88, 12] on div "Che OBV (Che OBV LLC) - Ignite" at bounding box center [94, 11] width 64 height 10
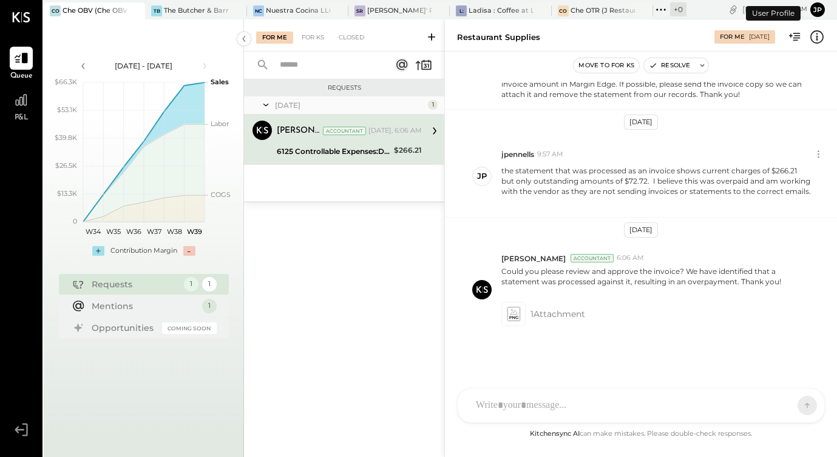
scroll to position [153, 0]
click at [513, 312] on icon at bounding box center [513, 315] width 13 height 14
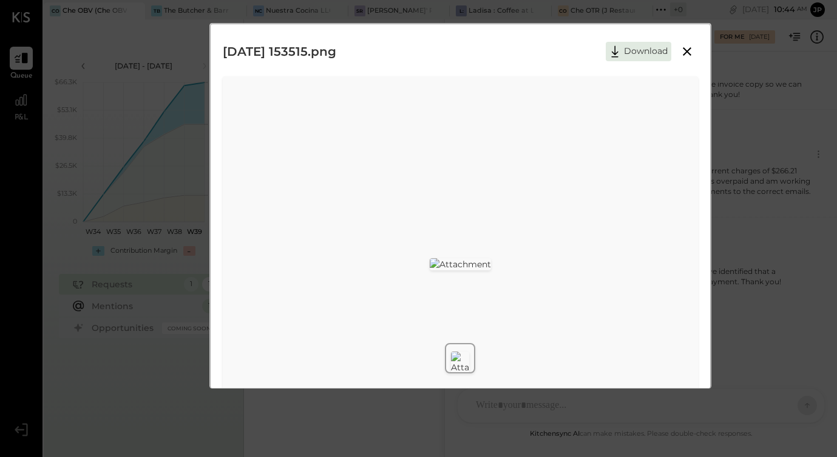
click at [685, 47] on icon at bounding box center [687, 51] width 15 height 15
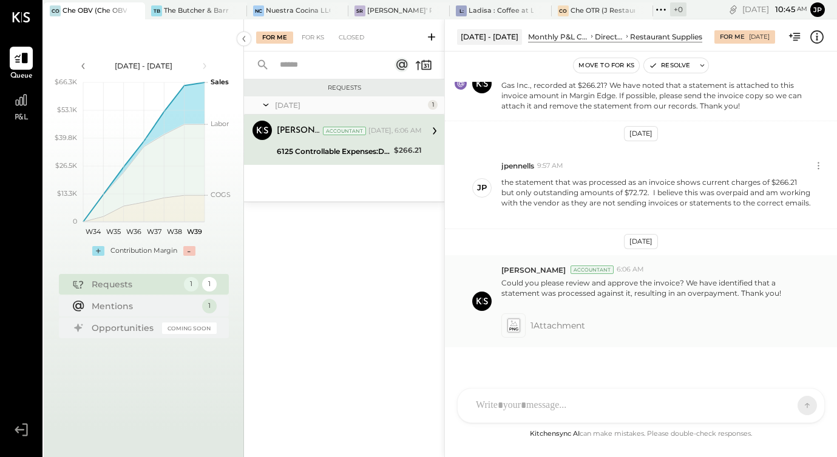
scroll to position [134, 0]
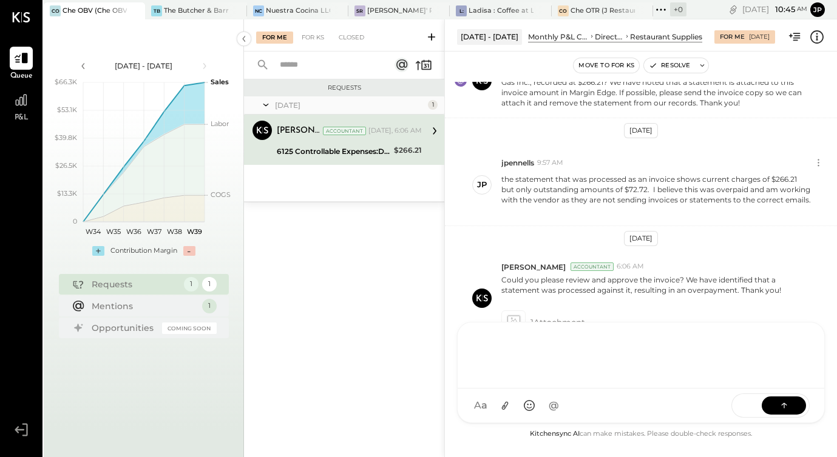
click at [564, 379] on div at bounding box center [641, 354] width 342 height 49
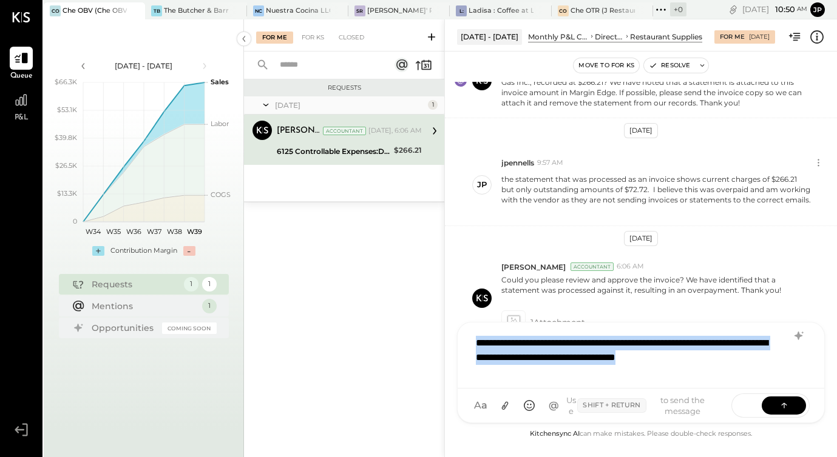
drag, startPoint x: 476, startPoint y: 343, endPoint x: 795, endPoint y: 366, distance: 320.0
click at [795, 367] on div "**********" at bounding box center [641, 354] width 342 height 49
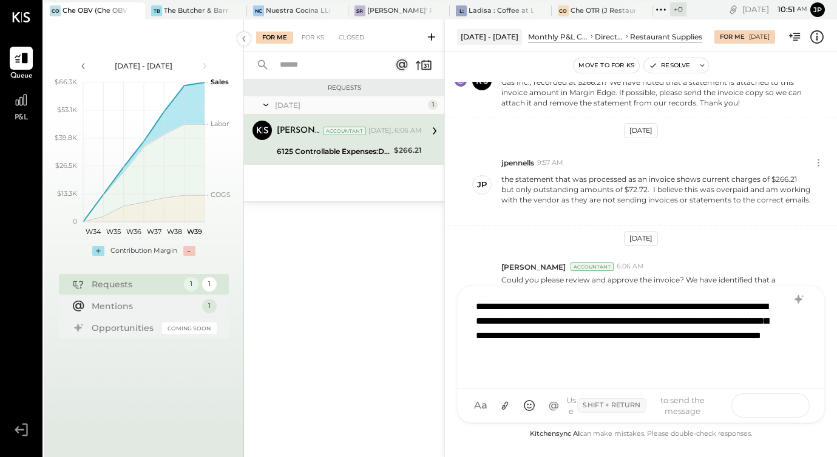
click at [768, 408] on button at bounding box center [783, 405] width 44 height 18
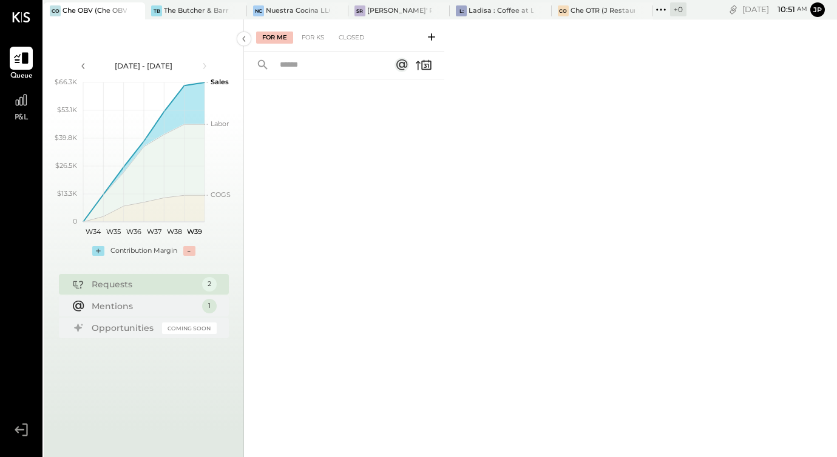
click at [29, 64] on div at bounding box center [21, 58] width 23 height 23
click at [96, 16] on div "CO Che OBV (Che OBV LLC) - Ignite" at bounding box center [94, 10] width 101 height 17
click at [190, 13] on div "The Butcher & Barrel (L Argento LLC) - [GEOGRAPHIC_DATA]" at bounding box center [196, 11] width 64 height 10
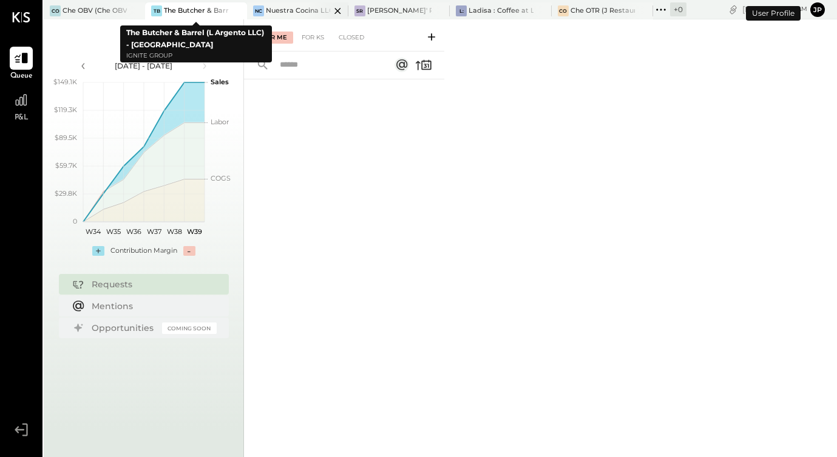
click at [283, 9] on div "Nuestra Cocina LLC - [GEOGRAPHIC_DATA]" at bounding box center [298, 11] width 64 height 10
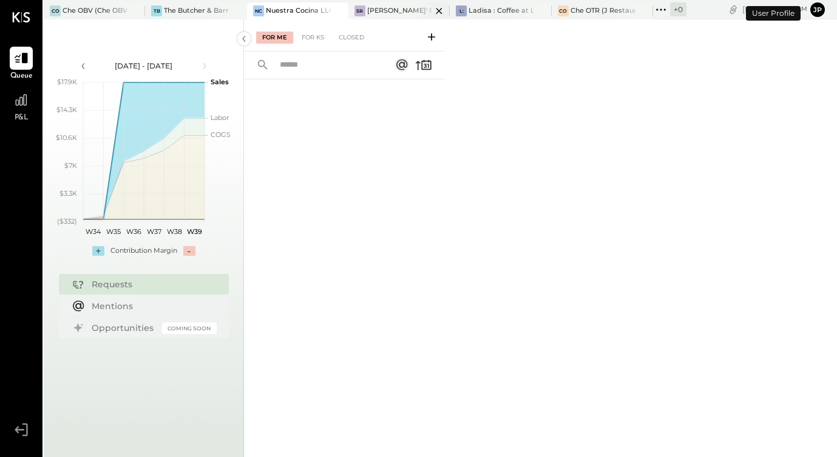
click at [386, 14] on div "[PERSON_NAME]' Rooftop - Ignite" at bounding box center [399, 11] width 64 height 10
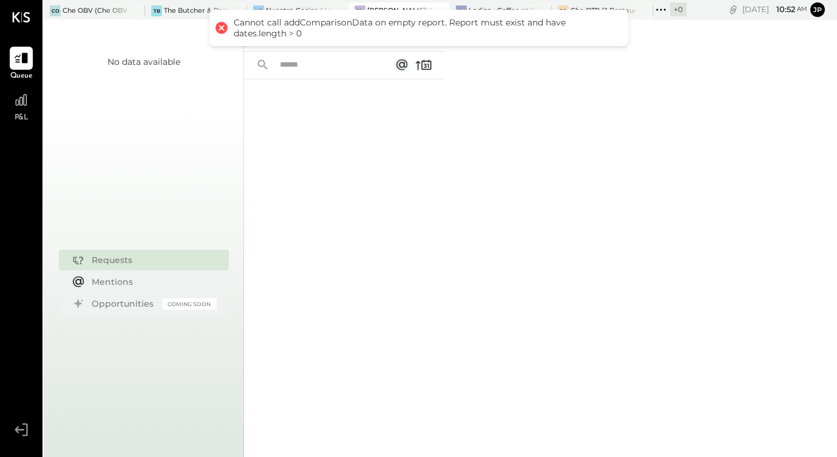
click at [544, 99] on div "For Me For KS Closed" at bounding box center [540, 238] width 593 height 438
click at [605, 4] on div "CO Che OTR (J Restaurant LLC) - Ignite" at bounding box center [601, 10] width 101 height 17
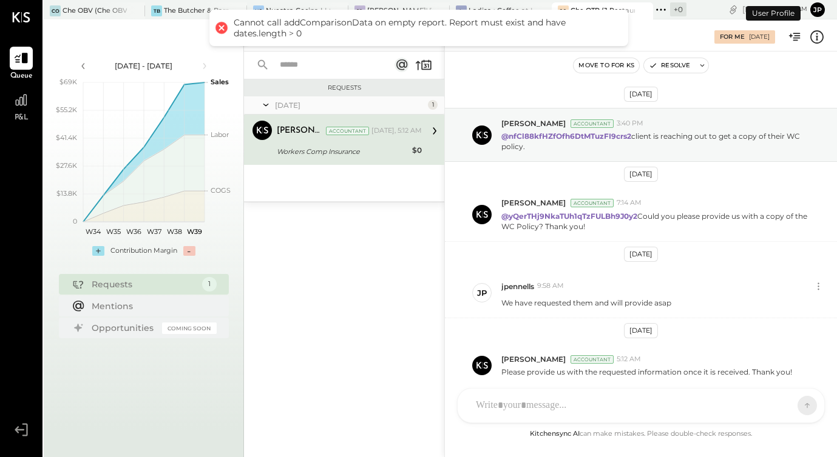
scroll to position [30, 0]
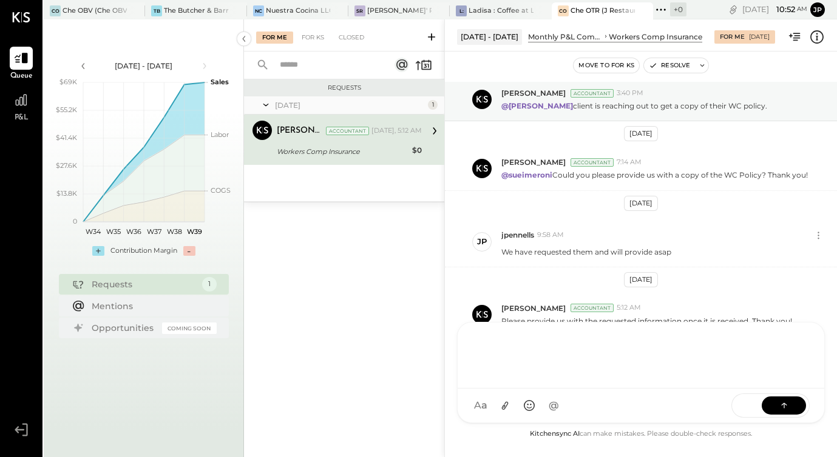
click at [521, 413] on div "AM [PERSON_NAME] I imeronijuan MA [PERSON_NAME] jpennells J jpeyton S sueimeron…" at bounding box center [641, 372] width 368 height 101
click at [497, 11] on div "Ladisa : Coffee at Lola's" at bounding box center [500, 11] width 64 height 10
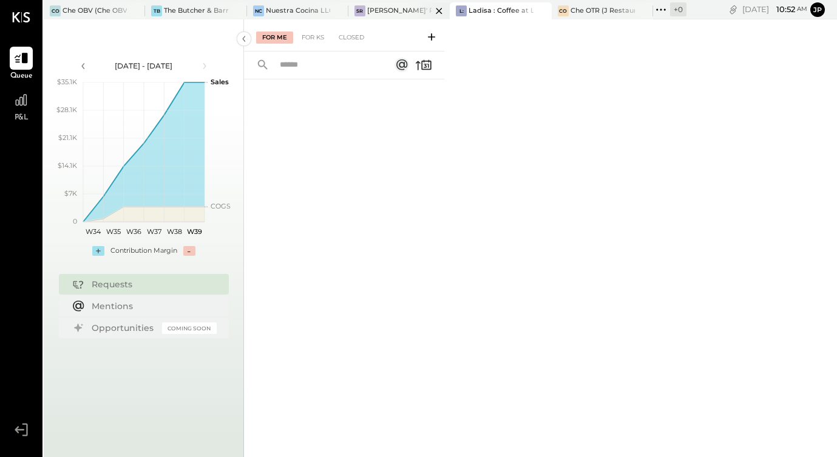
click at [400, 12] on div "[PERSON_NAME]' Rooftop - Ignite" at bounding box center [399, 11] width 64 height 10
